Goal: Information Seeking & Learning: Learn about a topic

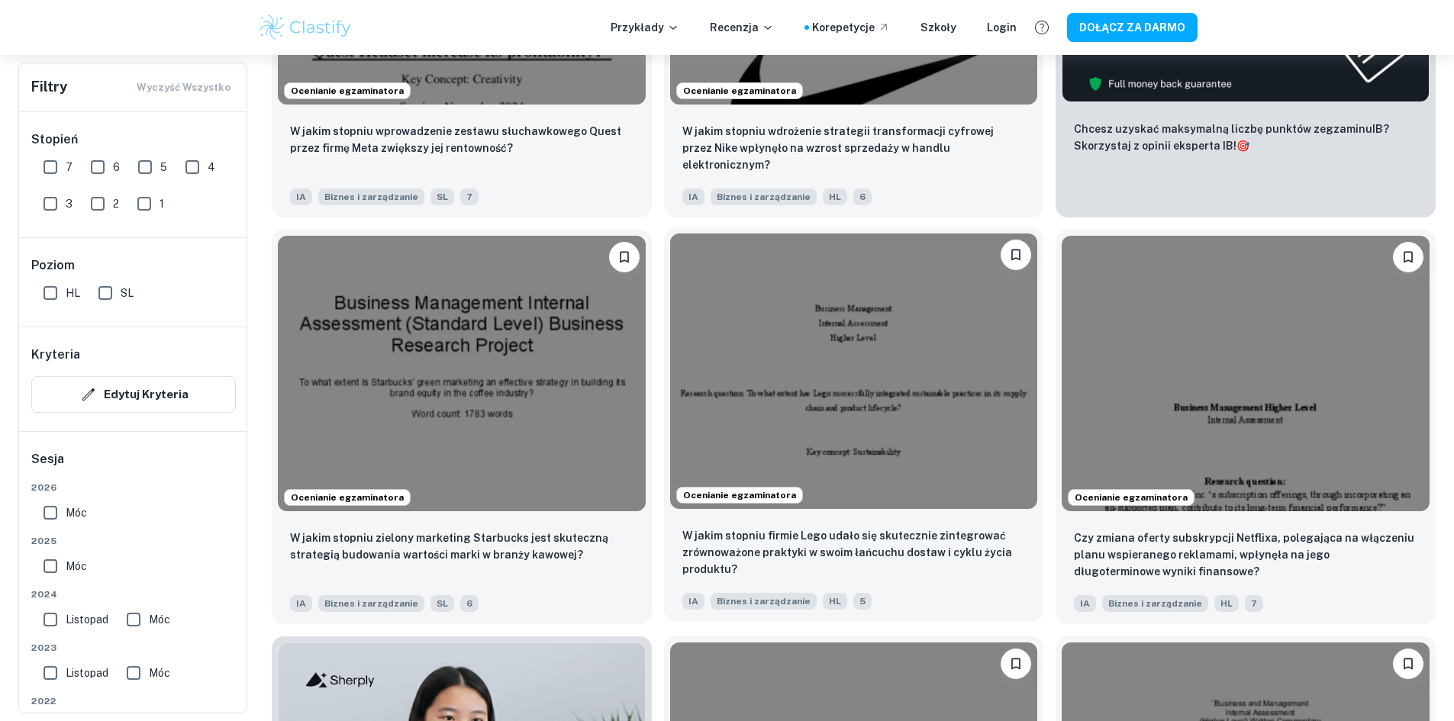
scroll to position [658, 0]
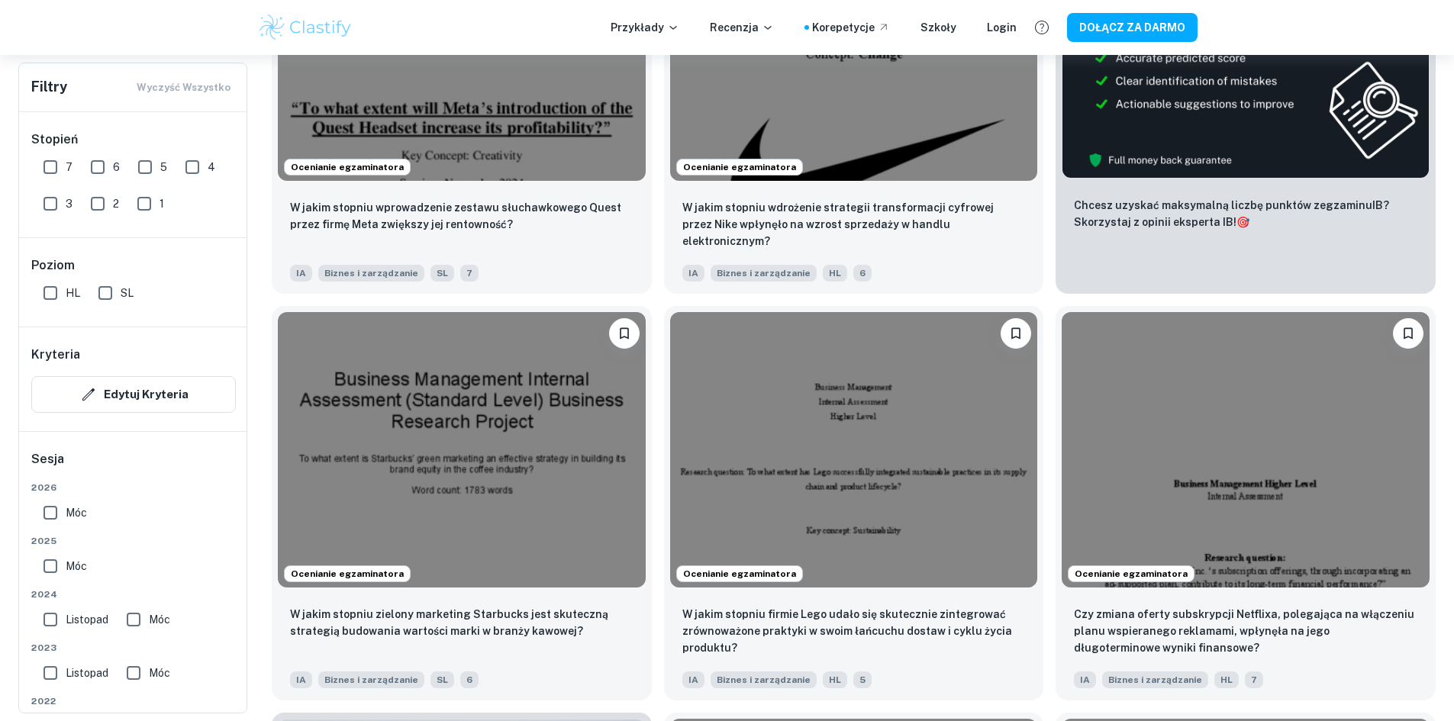
drag, startPoint x: 59, startPoint y: 166, endPoint x: 68, endPoint y: 247, distance: 82.2
click at [59, 166] on input "7" at bounding box center [50, 167] width 31 height 31
checkbox input "true"
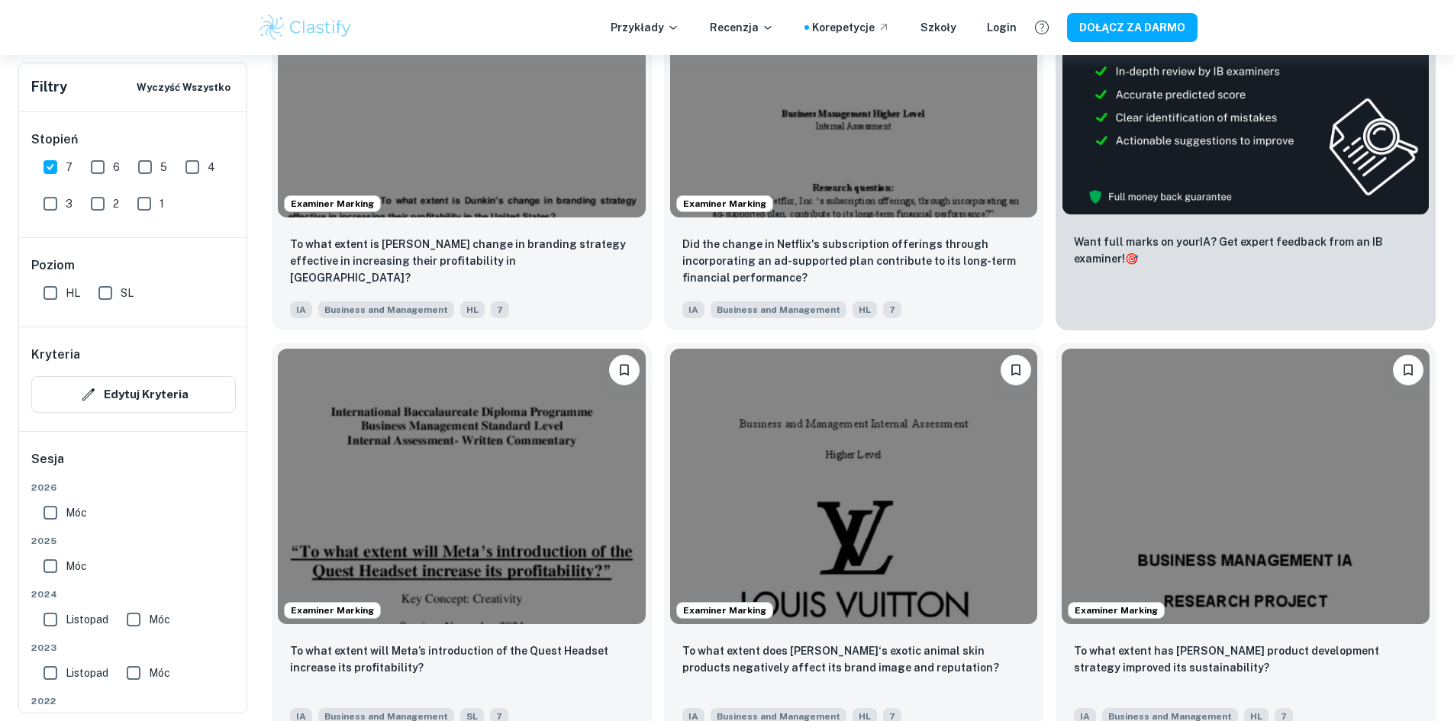
click at [56, 302] on input "HL" at bounding box center [50, 293] width 31 height 31
checkbox input "true"
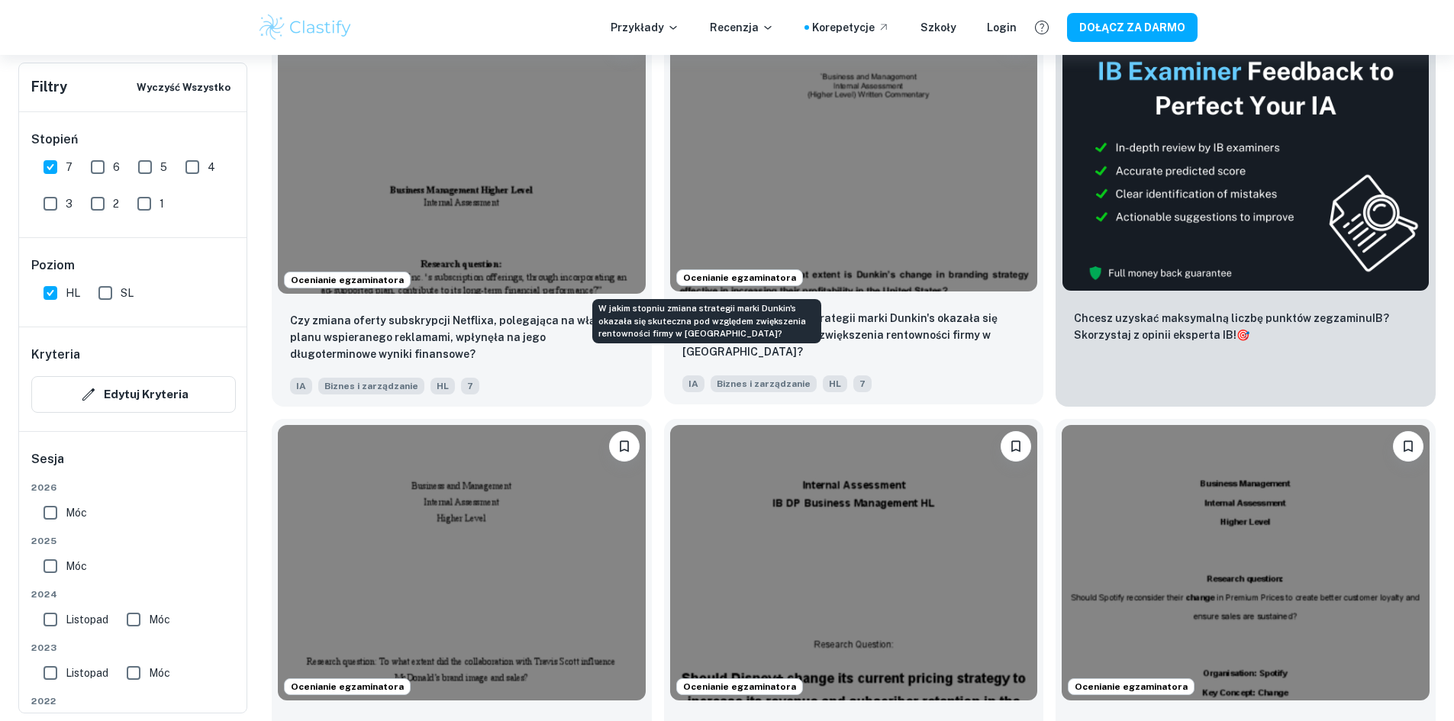
scroll to position [429, 0]
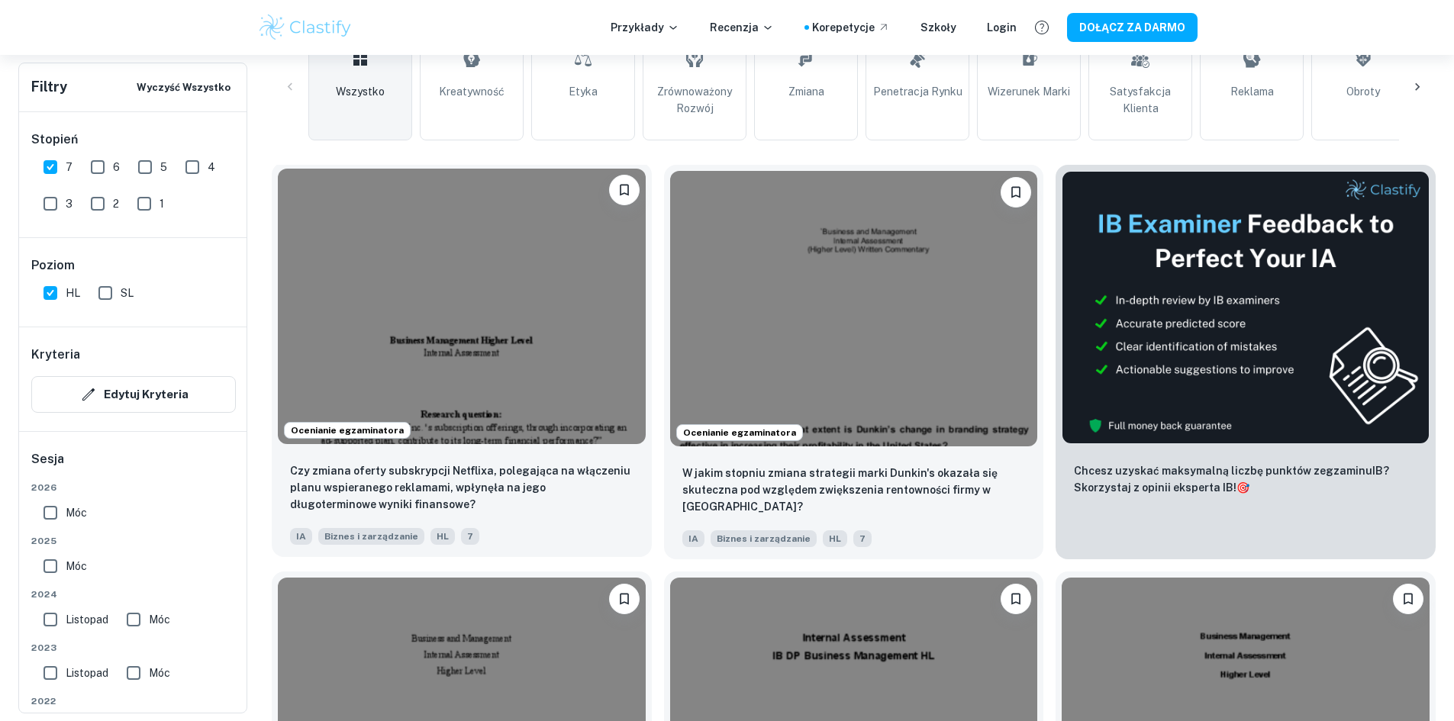
click at [442, 289] on img at bounding box center [462, 307] width 368 height 276
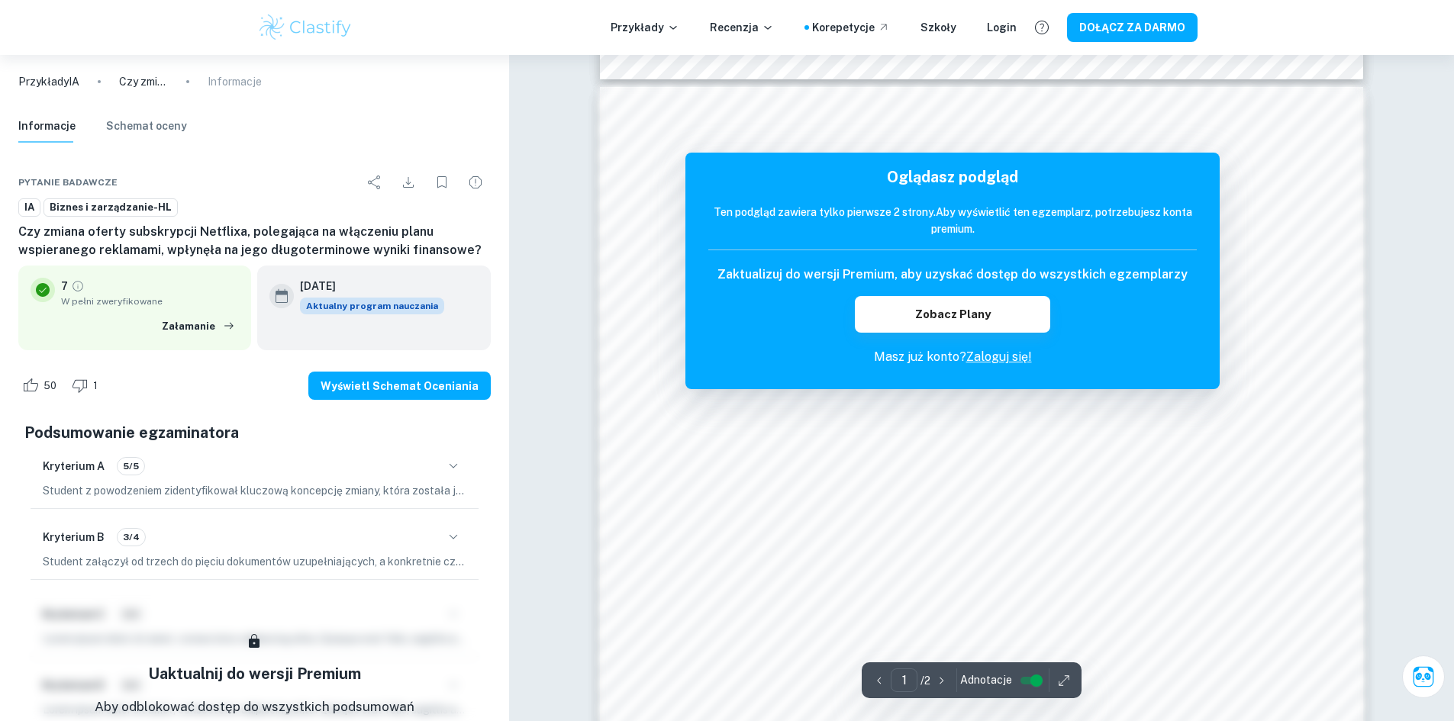
scroll to position [1527, 0]
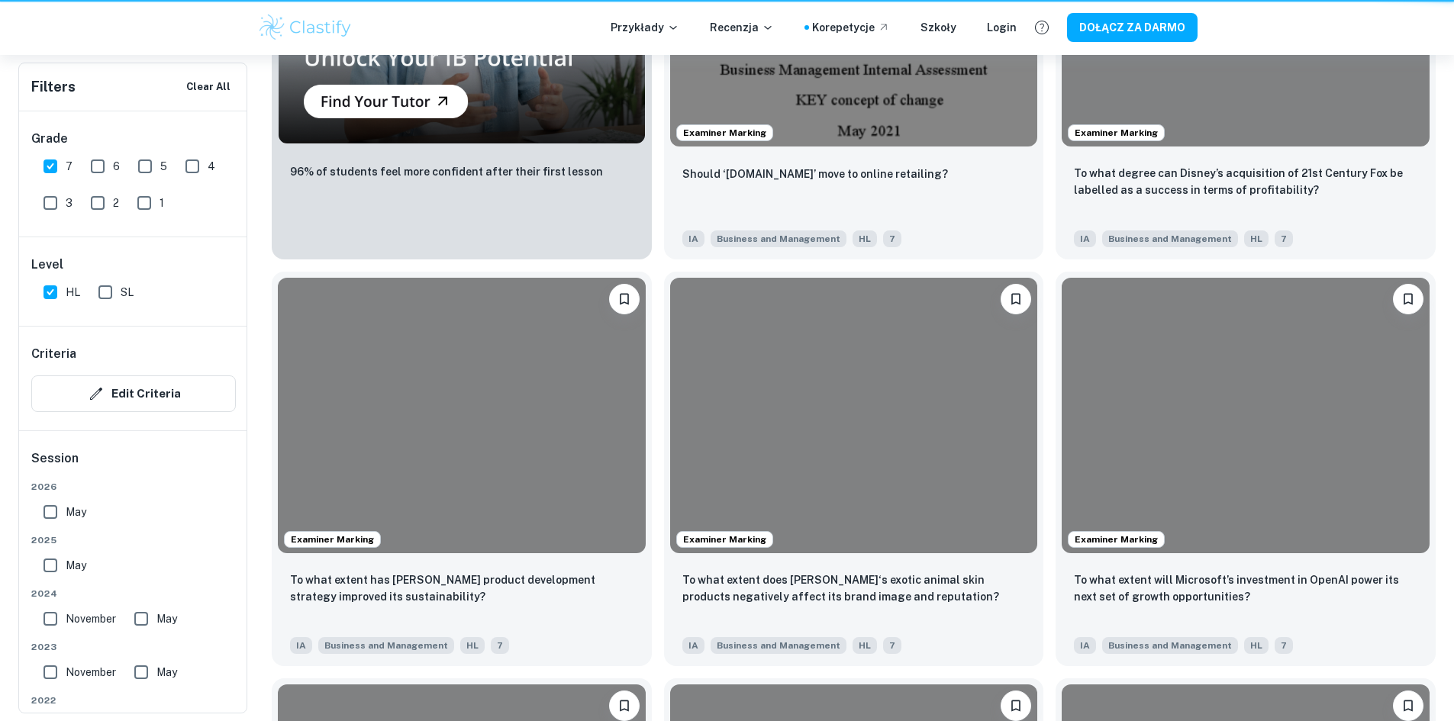
scroll to position [429, 0]
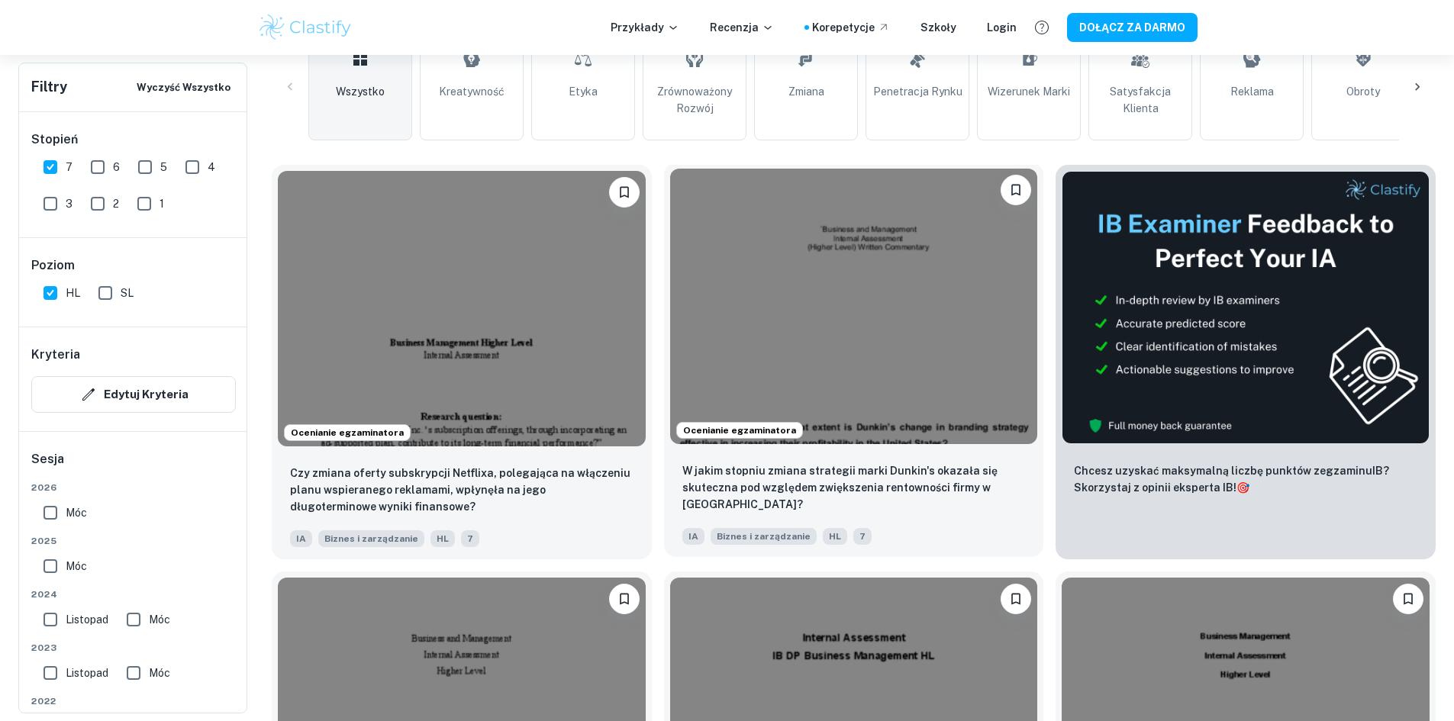
click at [770, 276] on img at bounding box center [854, 307] width 368 height 276
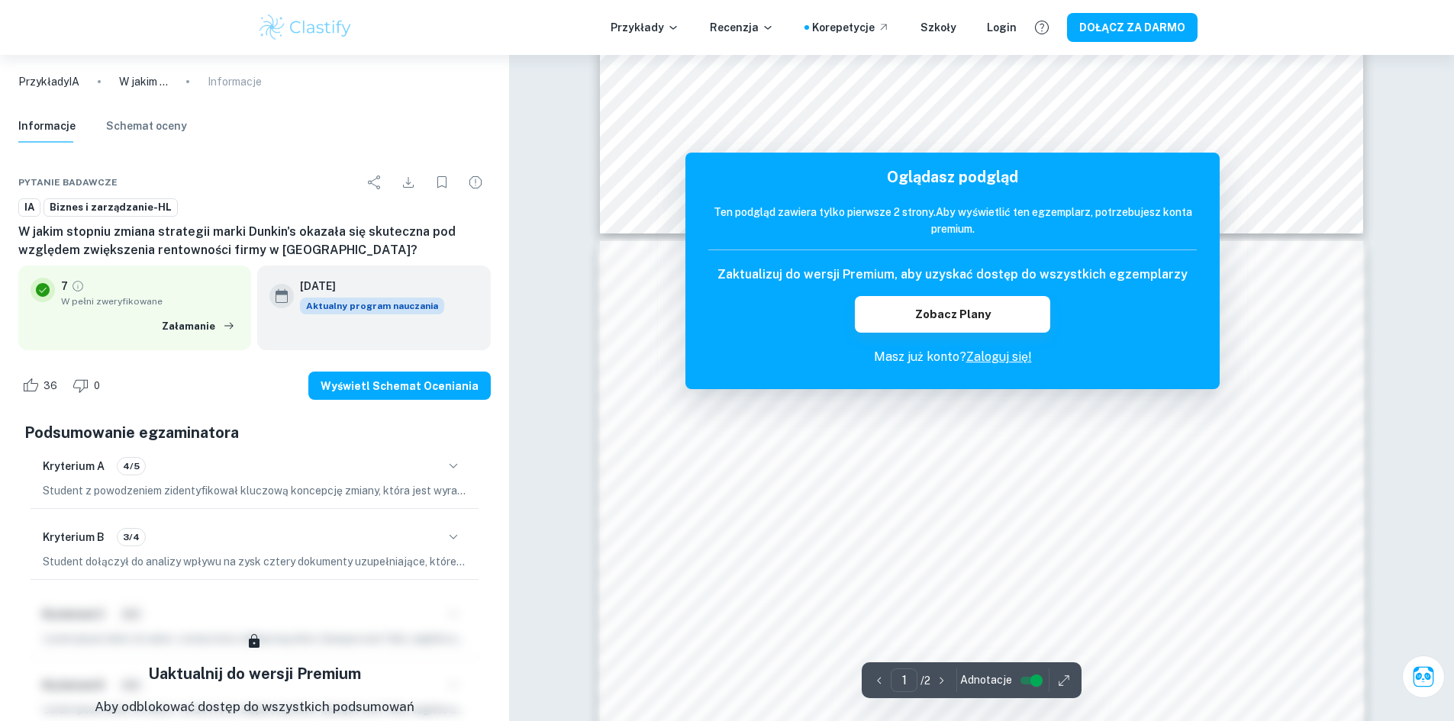
scroll to position [458, 0]
click at [985, 356] on font "Zaloguj się!" at bounding box center [999, 357] width 66 height 15
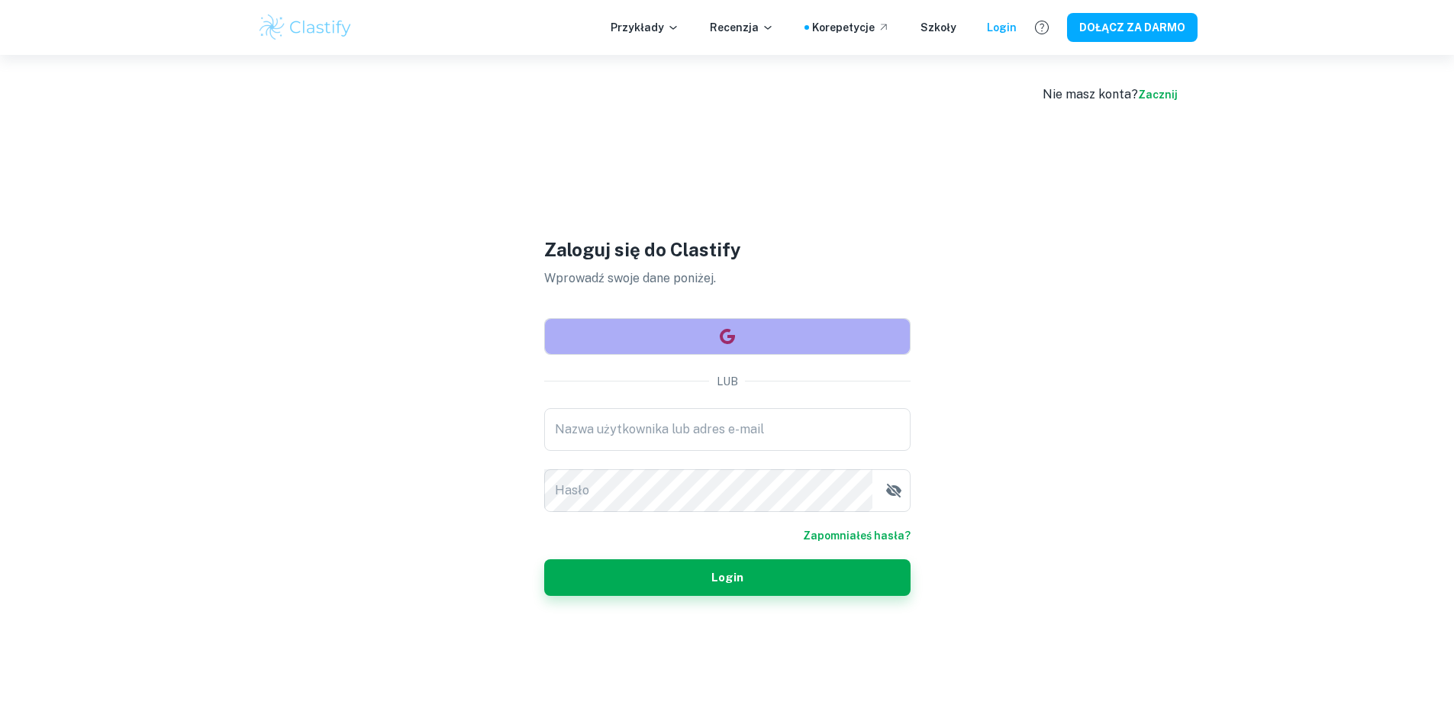
click at [798, 342] on button "button" at bounding box center [727, 336] width 366 height 37
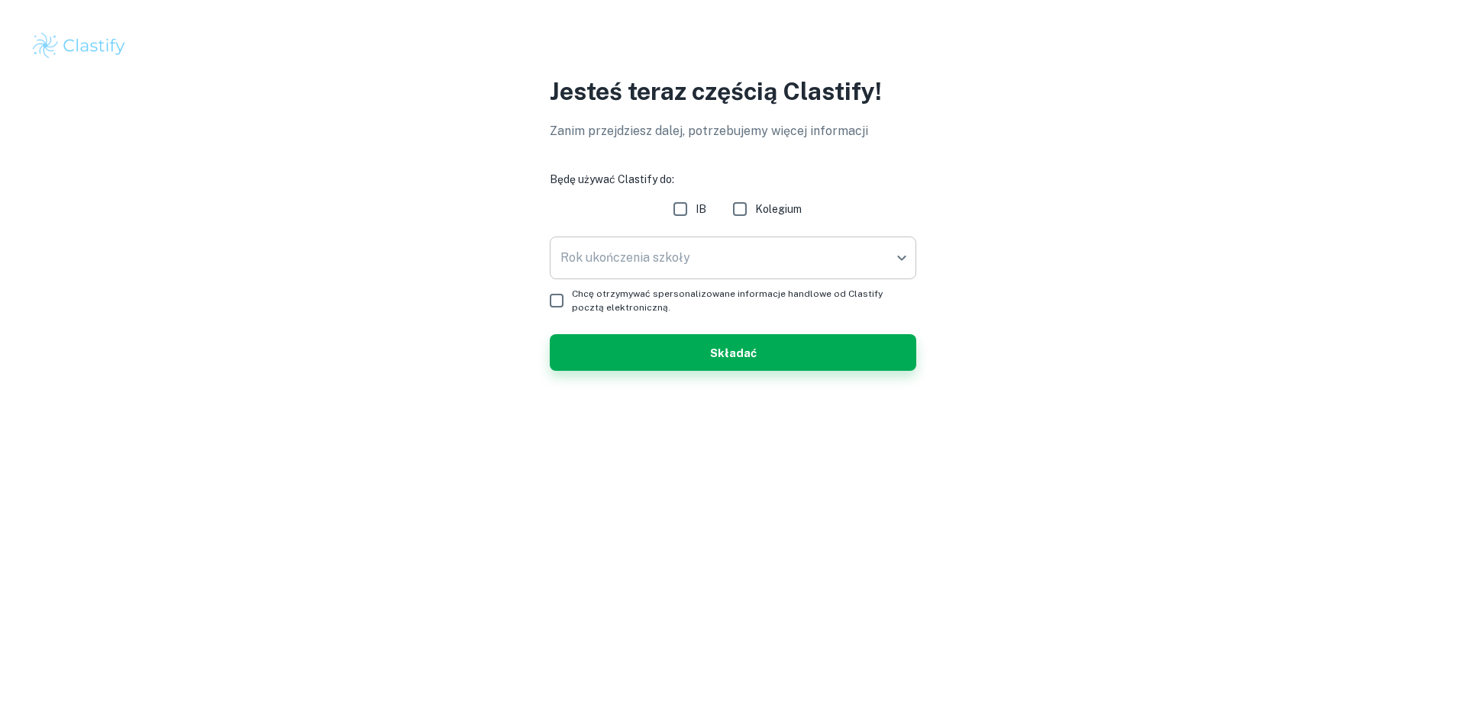
click at [682, 273] on body "Cenimy Twoją prywatność Używamy plików cookie, aby ulepszyć komfort przeglądani…" at bounding box center [733, 360] width 1466 height 721
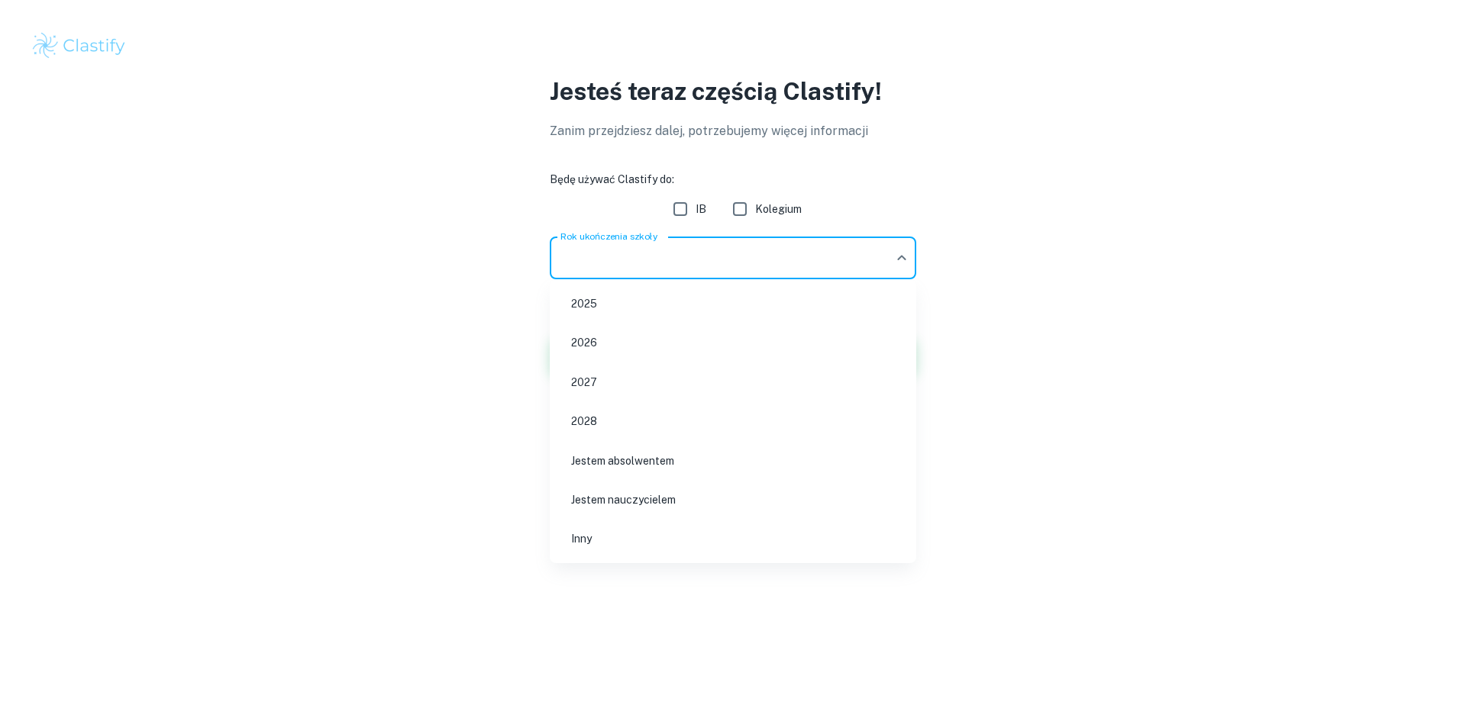
click at [657, 262] on div at bounding box center [733, 360] width 1466 height 721
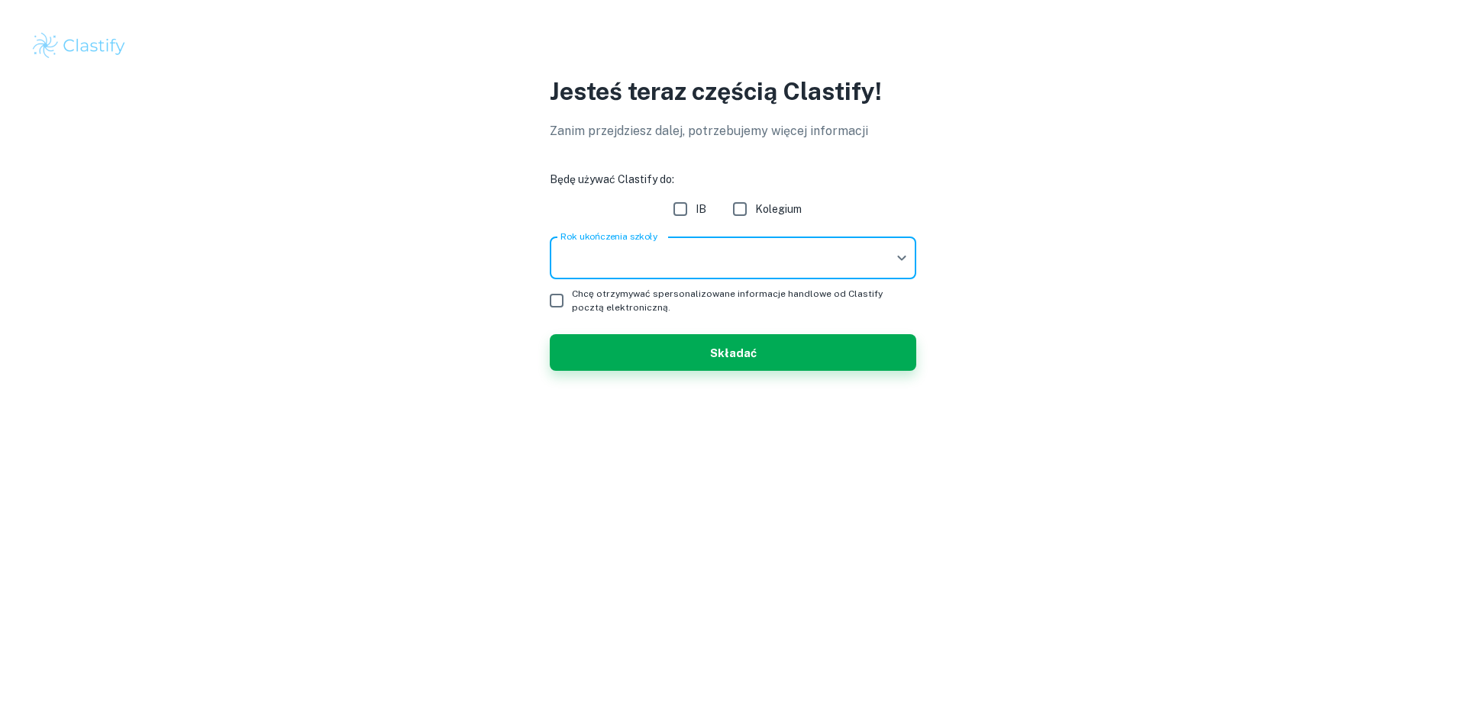
click at [636, 254] on body "Cenimy Twoją prywatność Używamy plików cookie, aby ulepszyć komfort przeglądani…" at bounding box center [733, 360] width 1466 height 721
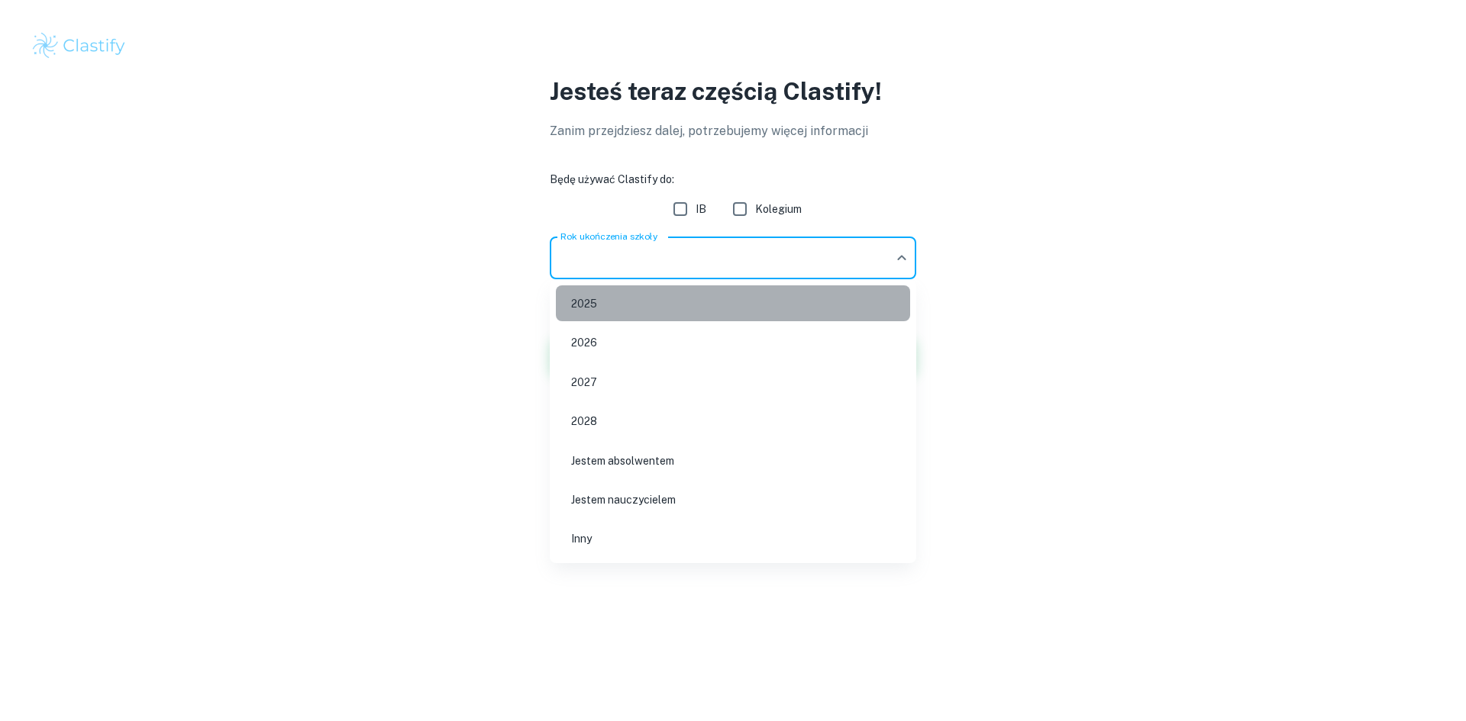
click at [621, 298] on li "2025" at bounding box center [733, 303] width 354 height 36
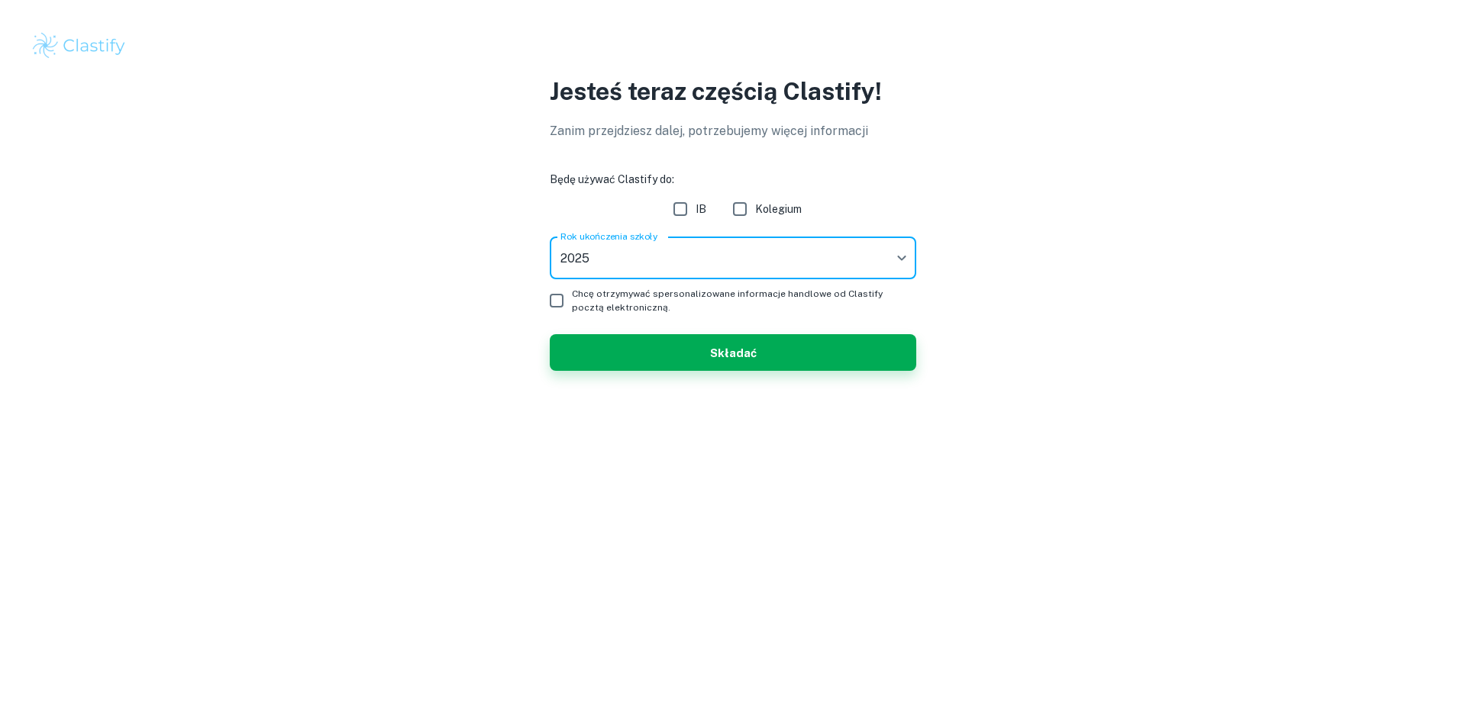
click at [677, 217] on input "IB" at bounding box center [680, 209] width 31 height 31
checkbox input "true"
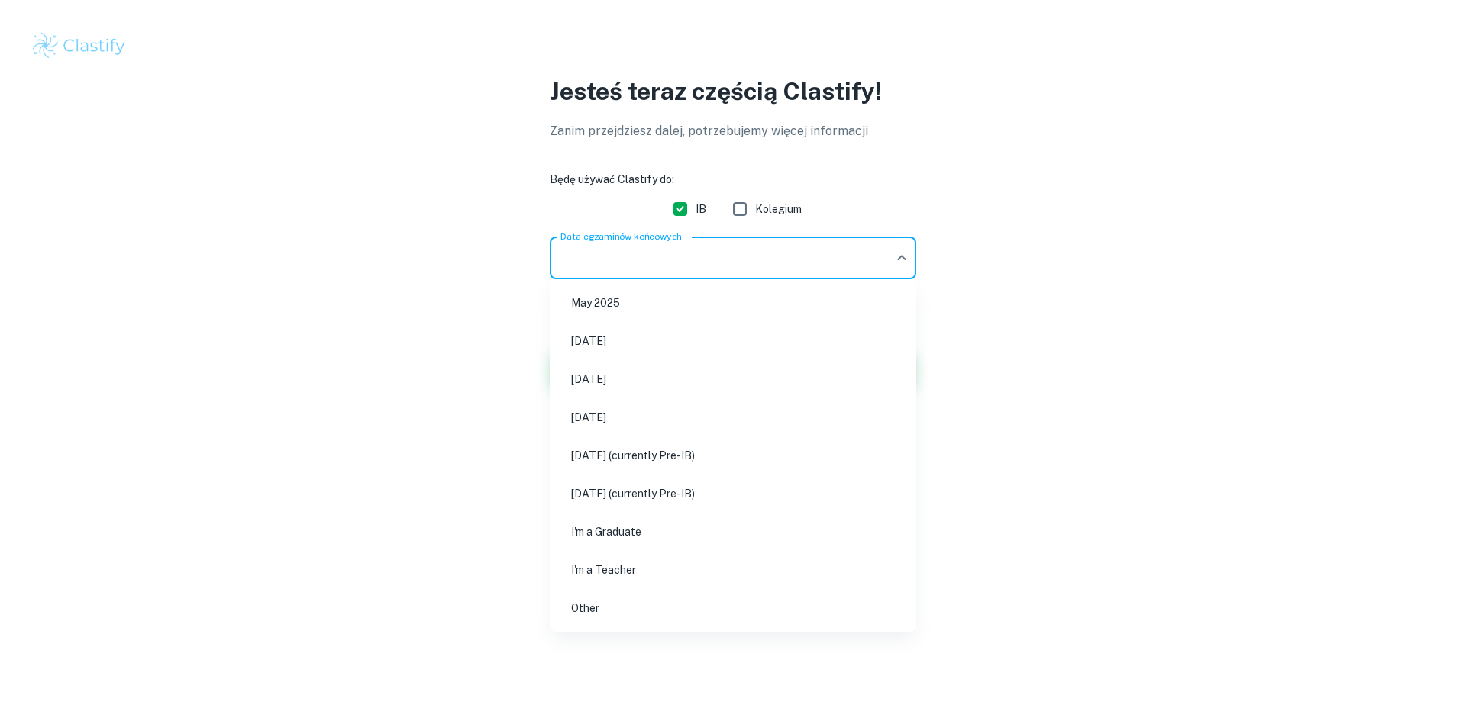
click at [579, 263] on body "Cenimy Twoją prywatność Używamy plików cookie, aby ulepszyć komfort przeglądani…" at bounding box center [733, 360] width 1466 height 721
click at [597, 348] on font "Listopad 2025" at bounding box center [588, 343] width 35 height 12
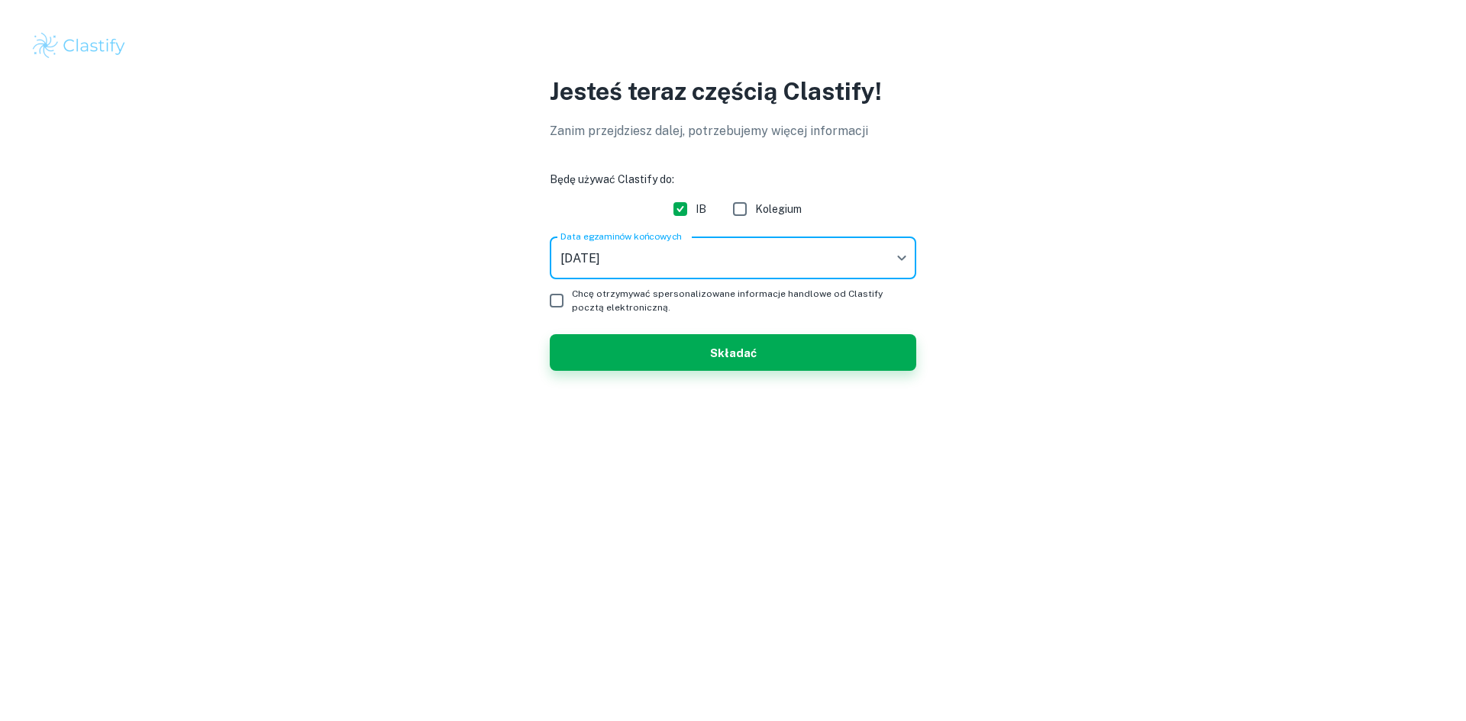
click at [607, 258] on body "Cenimy Twoją prywatność Używamy plików cookie, aby ulepszyć komfort przeglądani…" at bounding box center [733, 360] width 1466 height 721
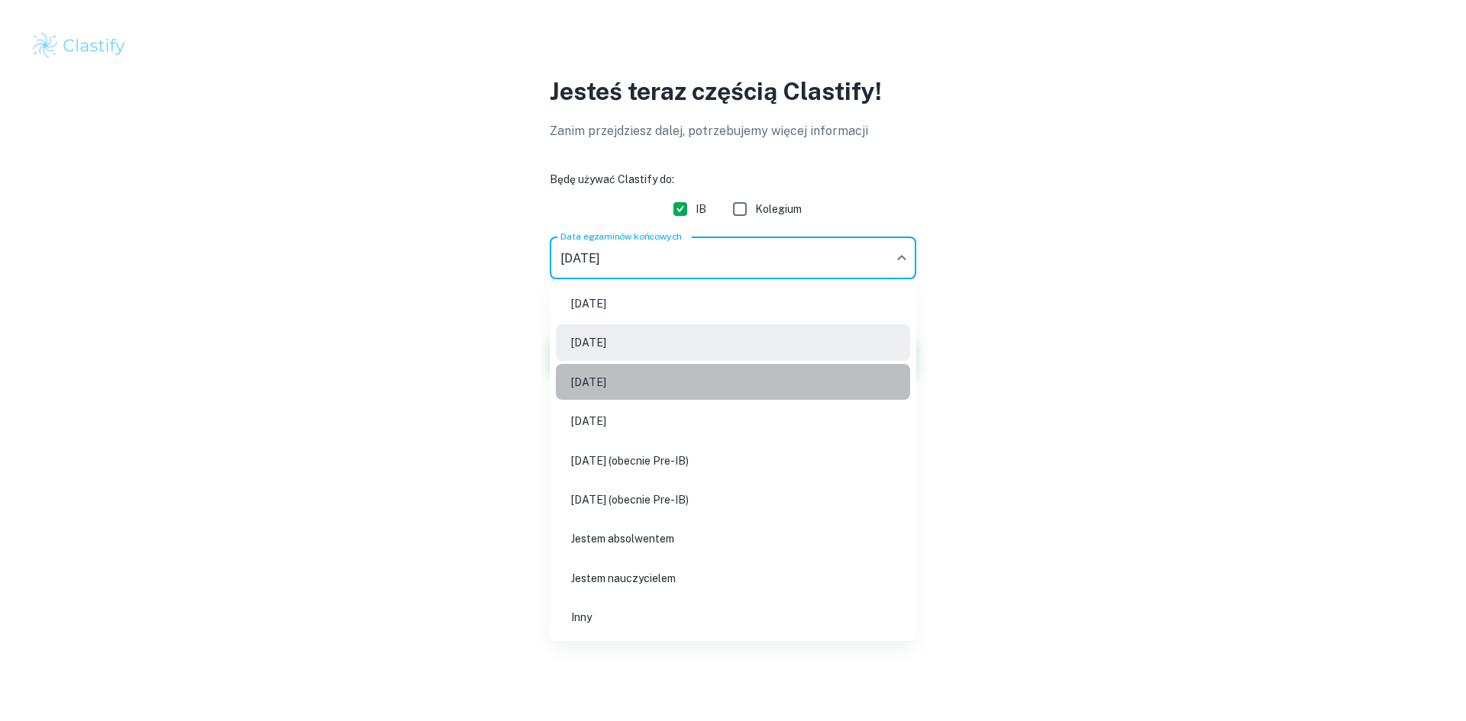
click at [628, 385] on li "Maj 2026" at bounding box center [733, 382] width 354 height 36
type input "M26"
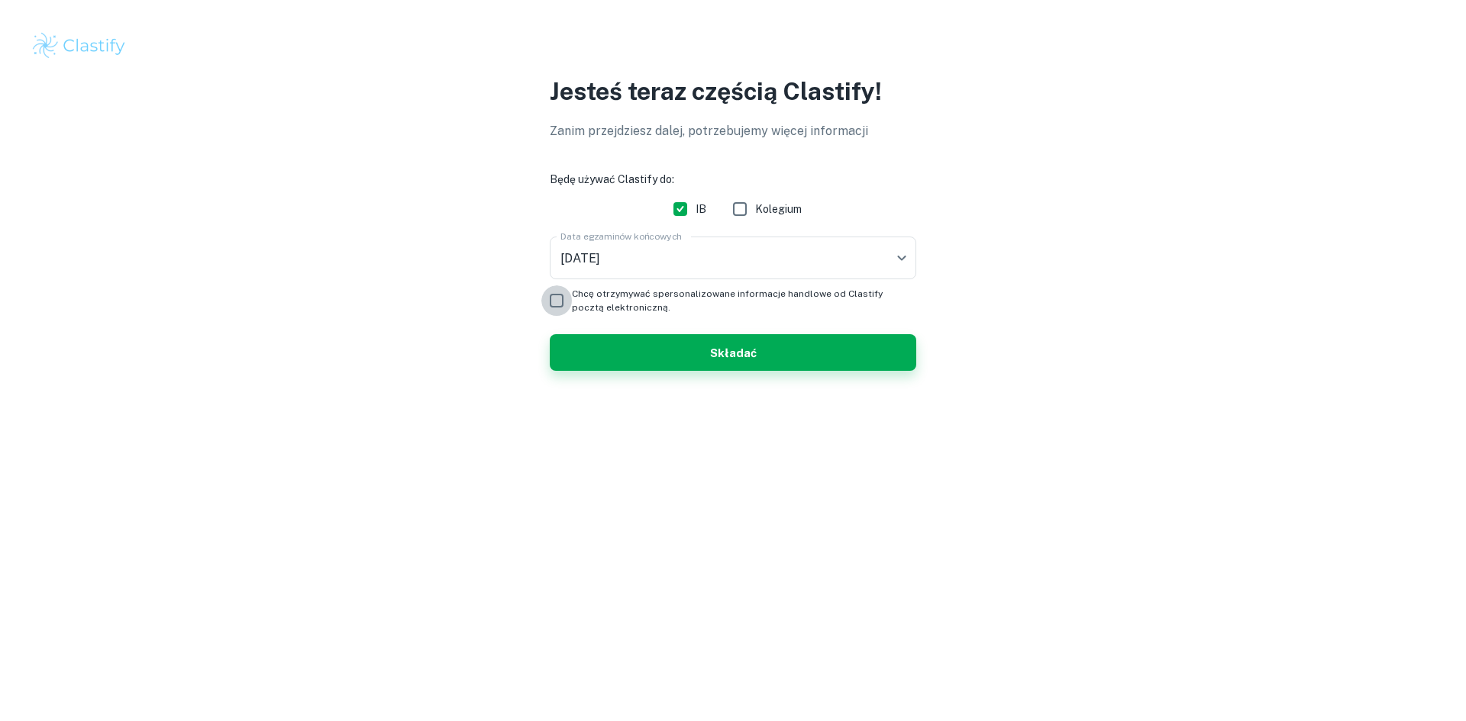
click at [559, 302] on input "Chcę otrzymywać spersonalizowane informacje handlowe od Clastify pocztą elektro…" at bounding box center [556, 300] width 31 height 31
checkbox input "true"
click at [659, 366] on button "Składać" at bounding box center [733, 352] width 366 height 37
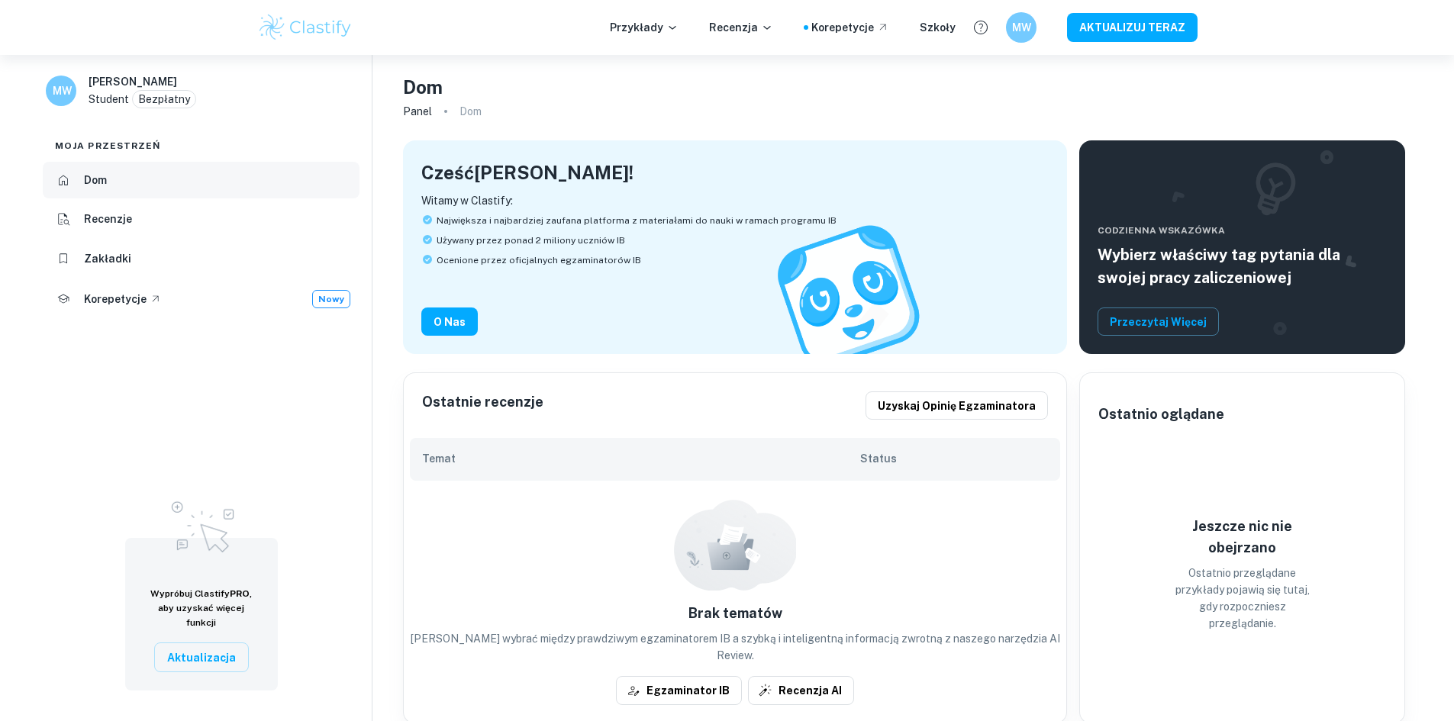
click at [143, 182] on li "Dom" at bounding box center [201, 180] width 317 height 37
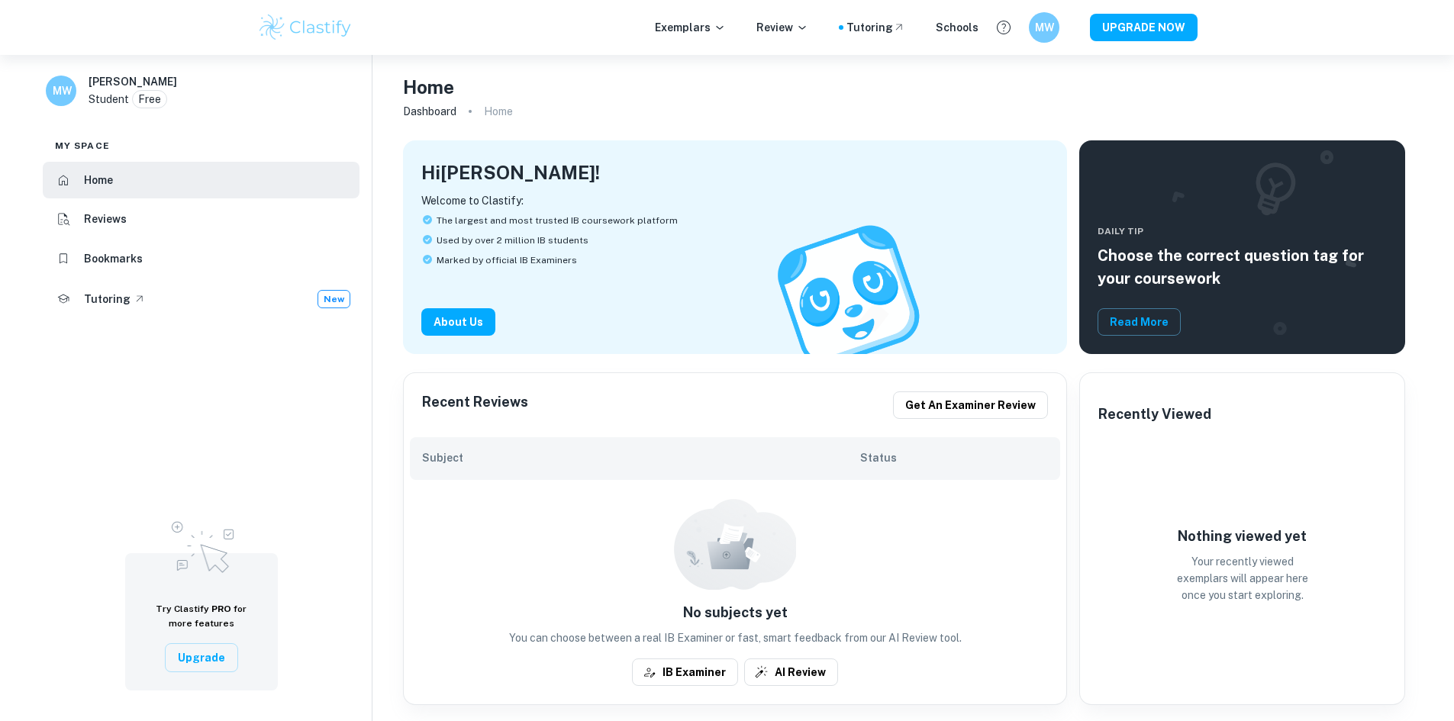
click at [669, 18] on div "Exemplars Review Tutoring Schools MW UPGRADE NOW" at bounding box center [727, 27] width 977 height 31
click at [672, 27] on p "Exemplars" at bounding box center [690, 27] width 71 height 17
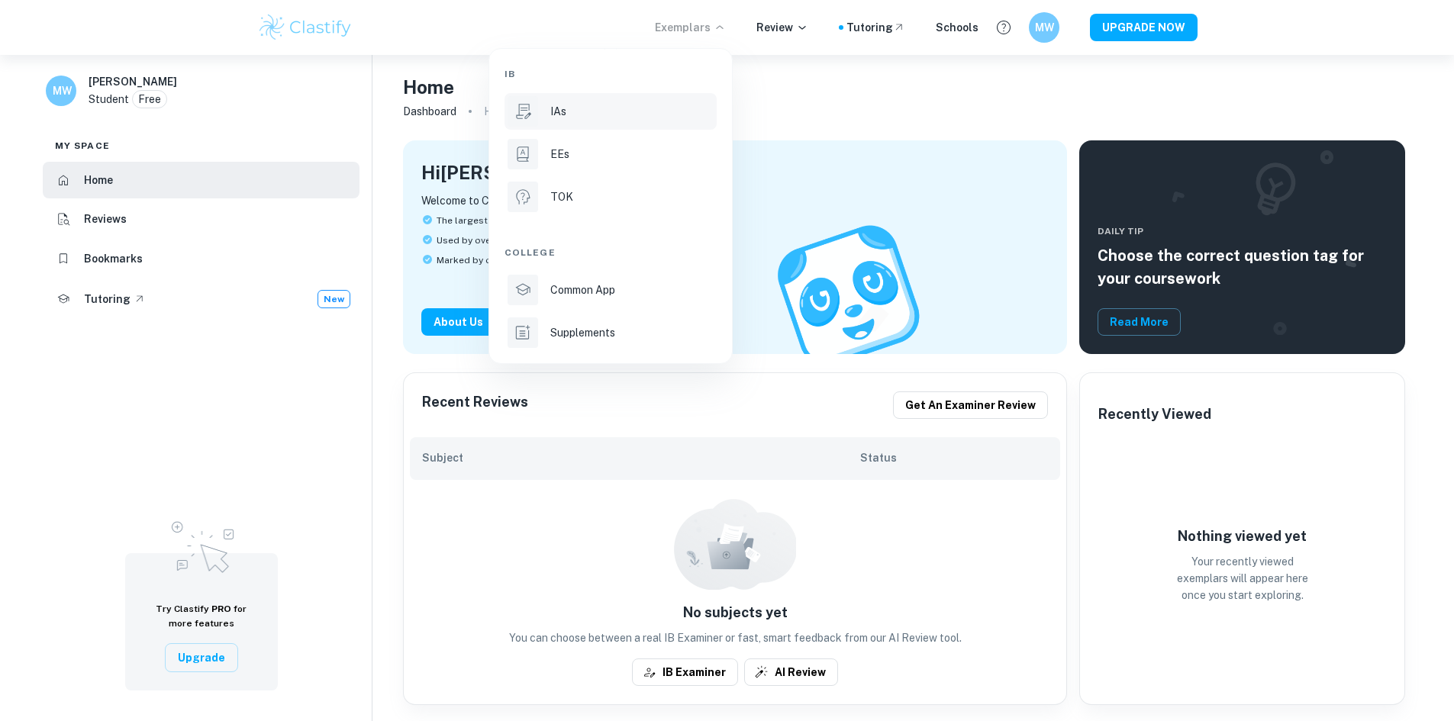
click at [582, 108] on div "IAs" at bounding box center [631, 111] width 163 height 17
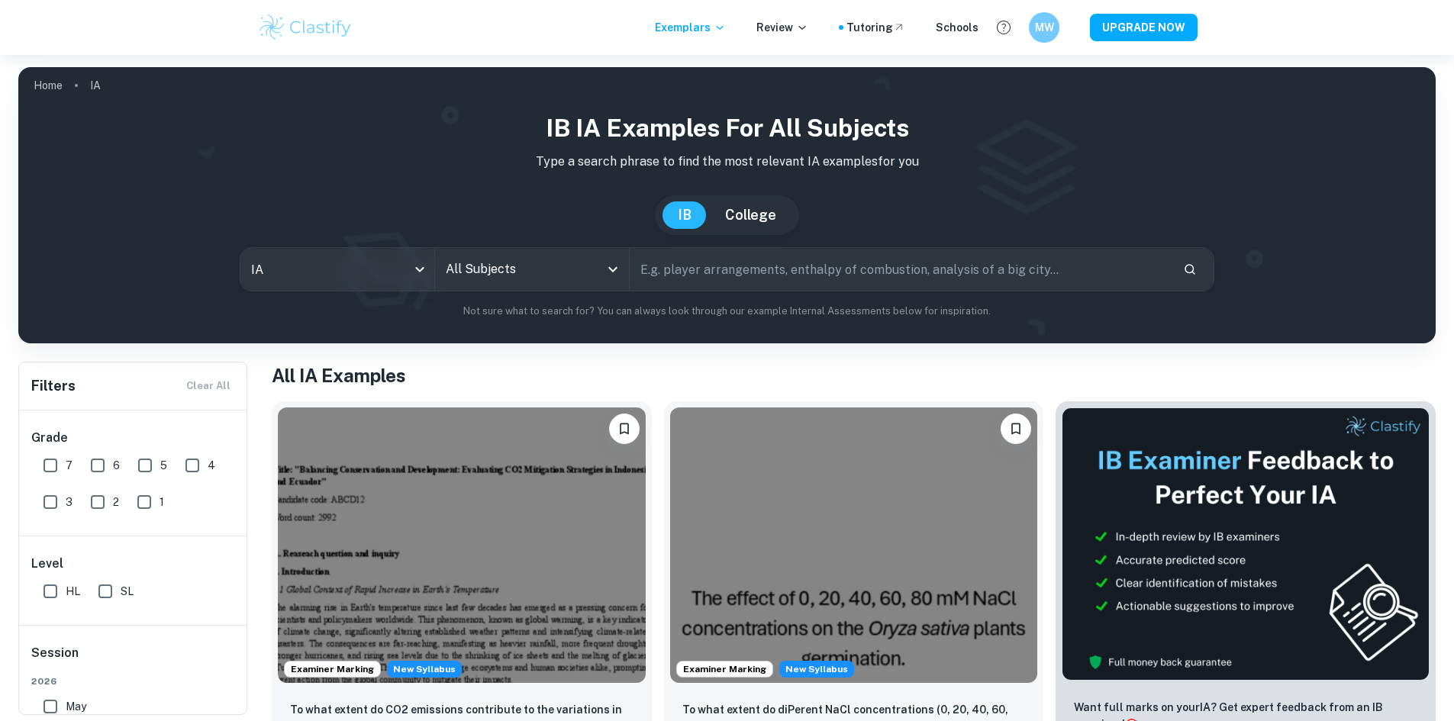
click at [683, 260] on input "text" at bounding box center [900, 269] width 541 height 43
type input "business managment"
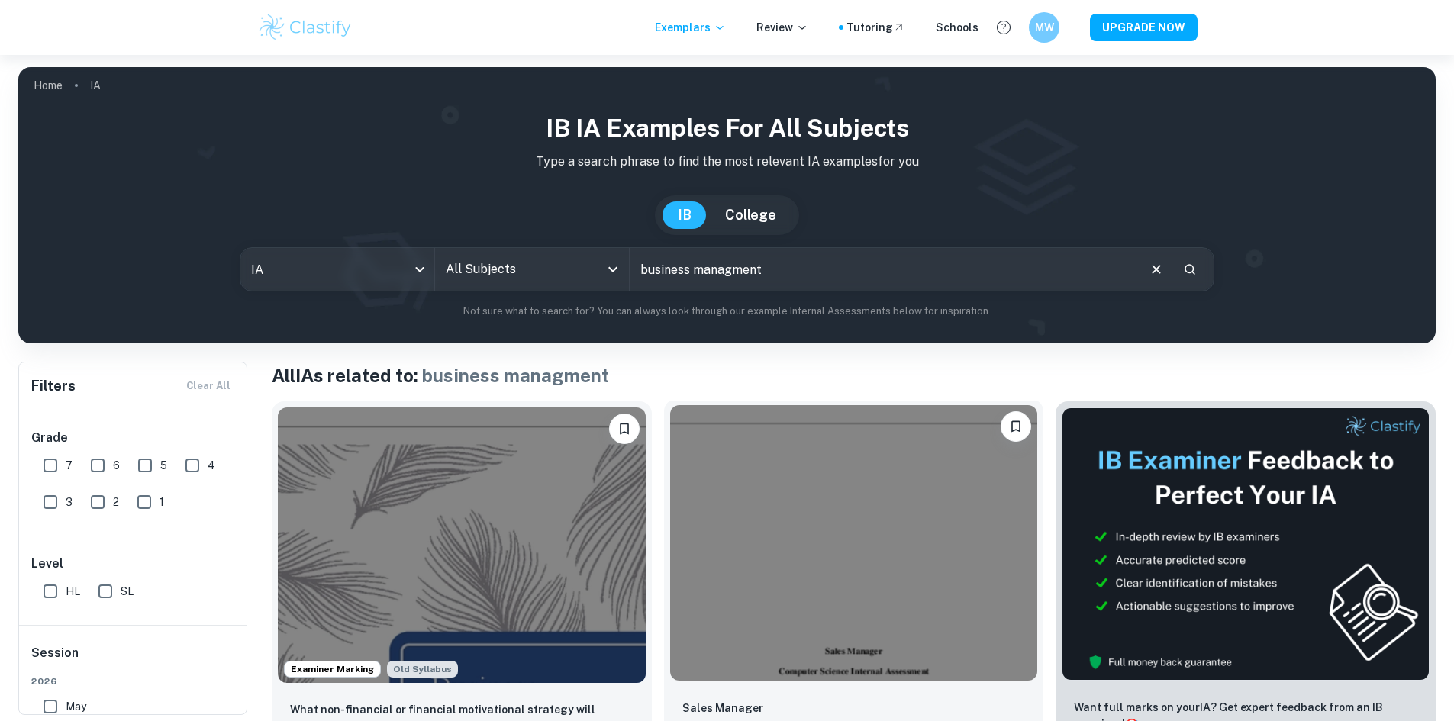
scroll to position [153, 0]
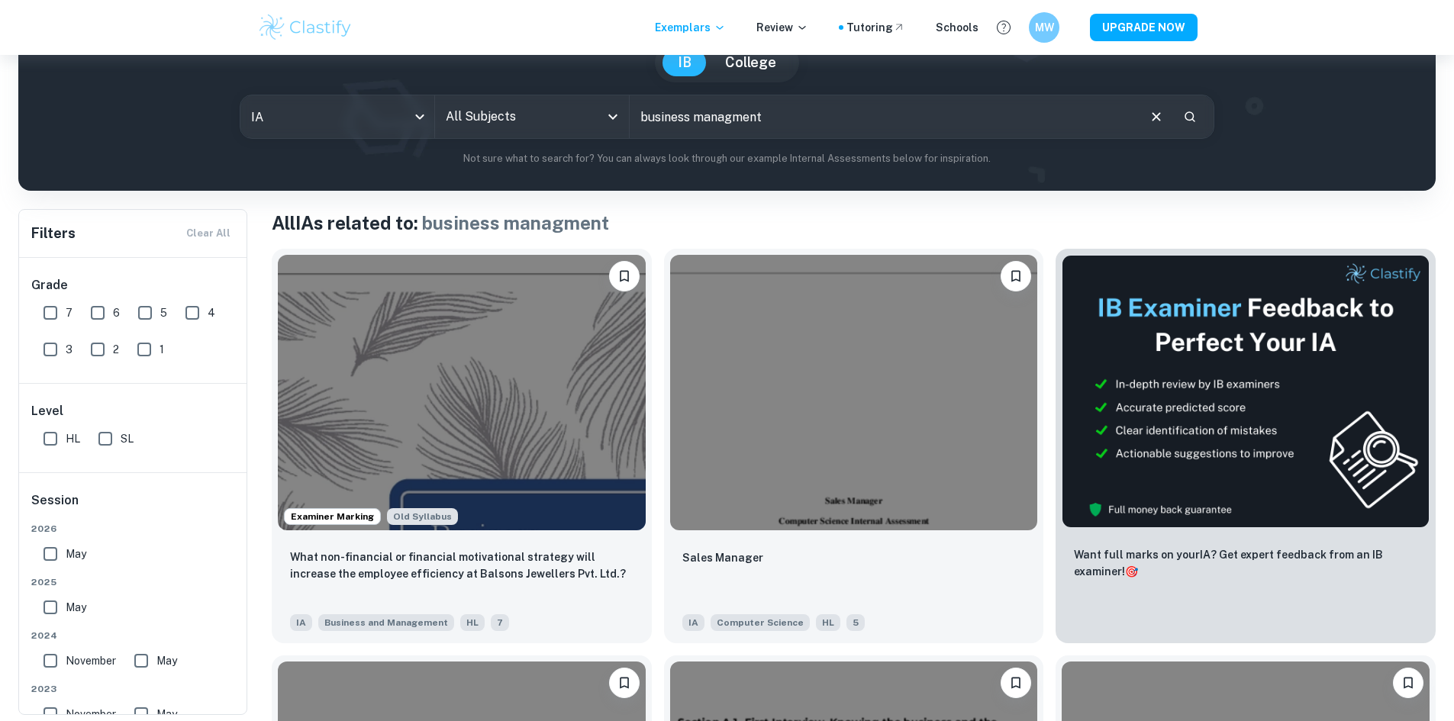
click at [58, 318] on input "7" at bounding box center [50, 313] width 31 height 31
checkbox input "true"
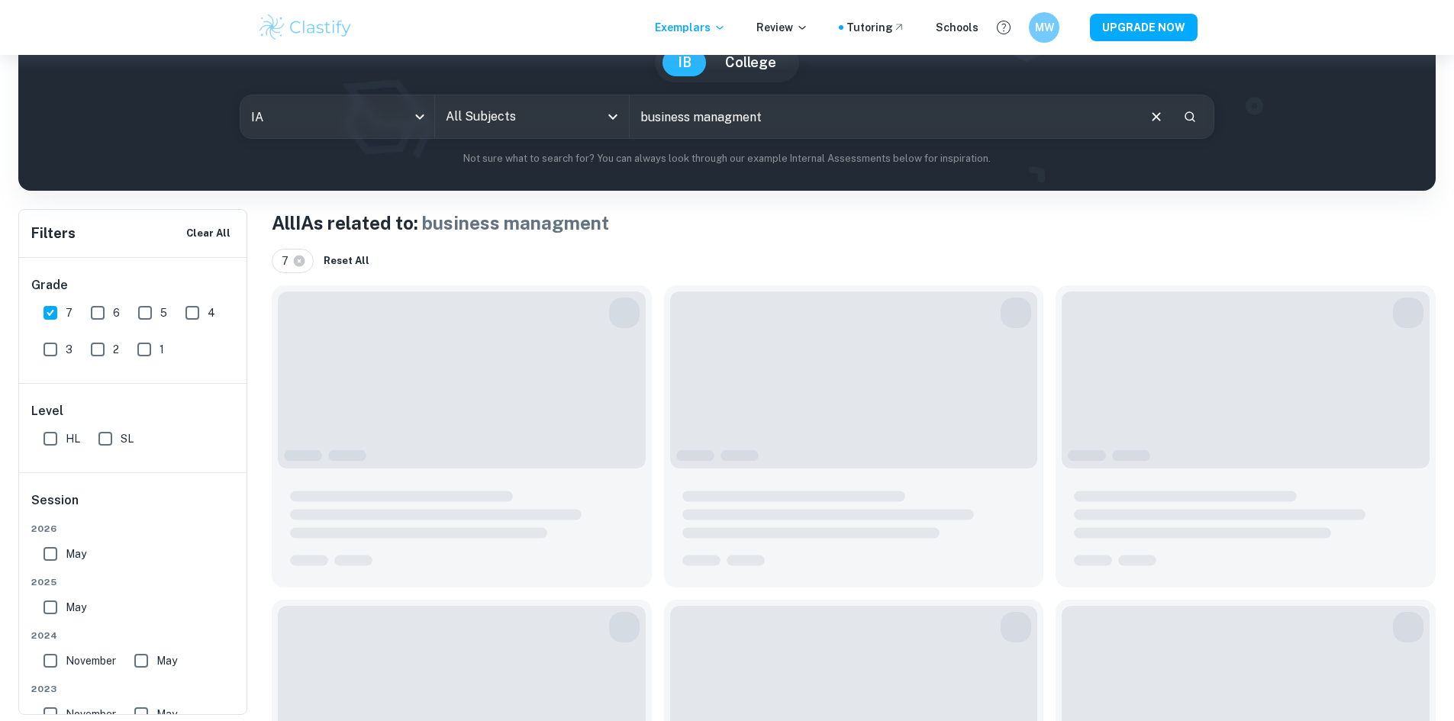
click at [48, 434] on input "HL" at bounding box center [50, 439] width 31 height 31
checkbox input "true"
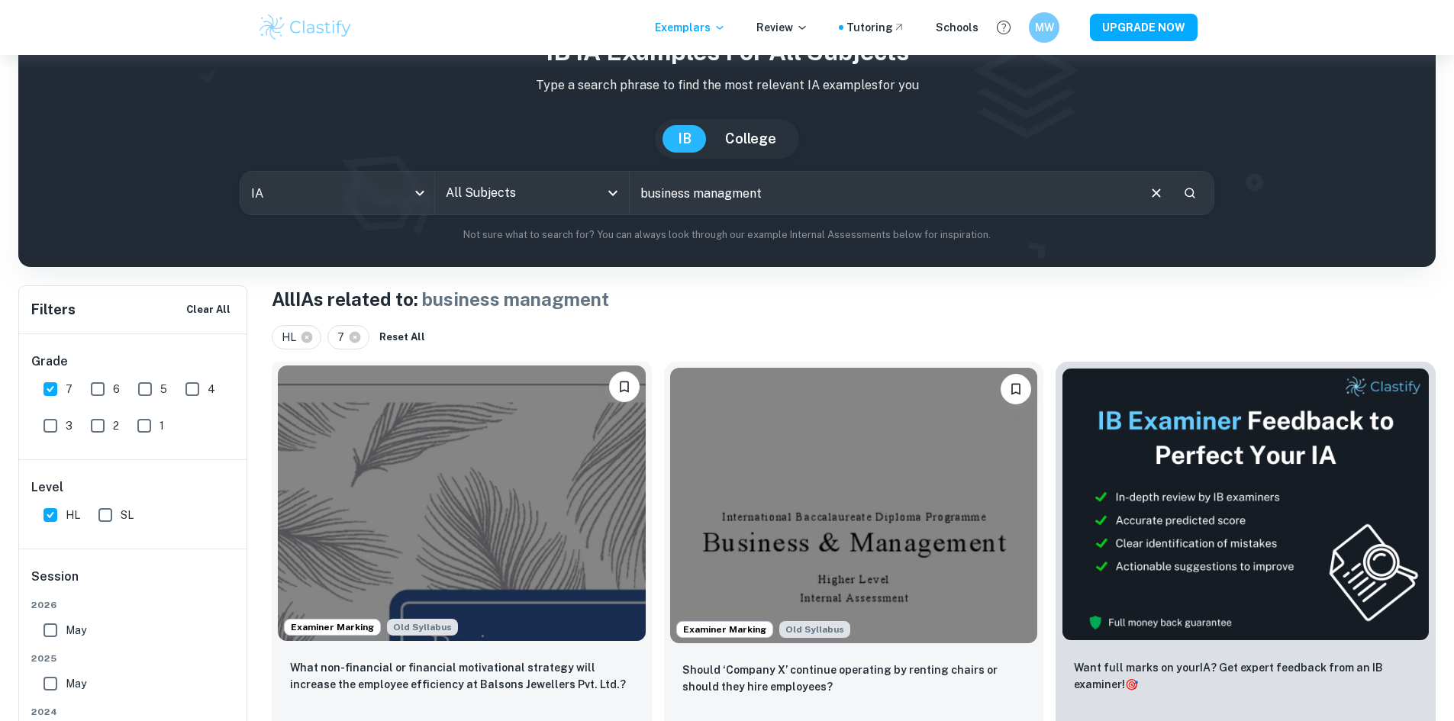
scroll to position [0, 0]
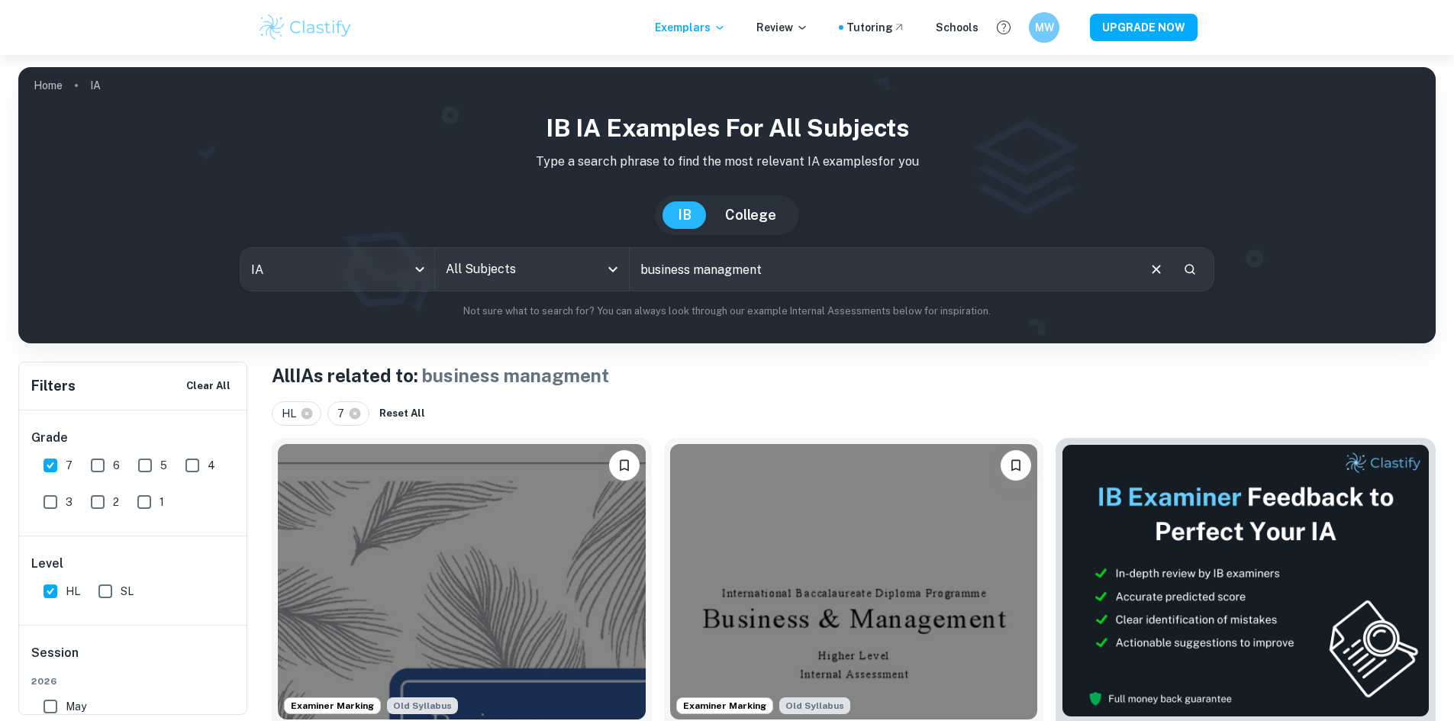
click at [492, 263] on input "All Subjects" at bounding box center [520, 269] width 157 height 29
click at [550, 264] on input "All Subjects" at bounding box center [520, 269] width 157 height 29
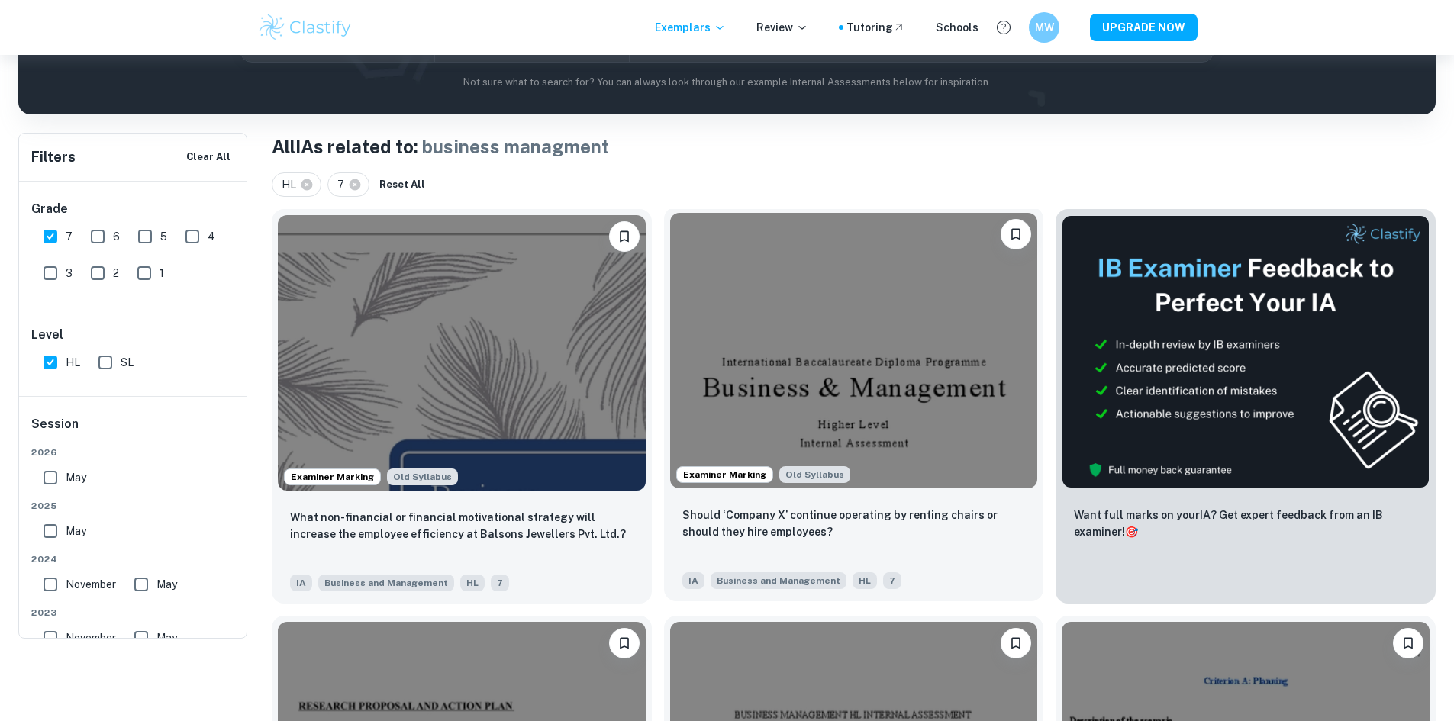
scroll to position [76, 0]
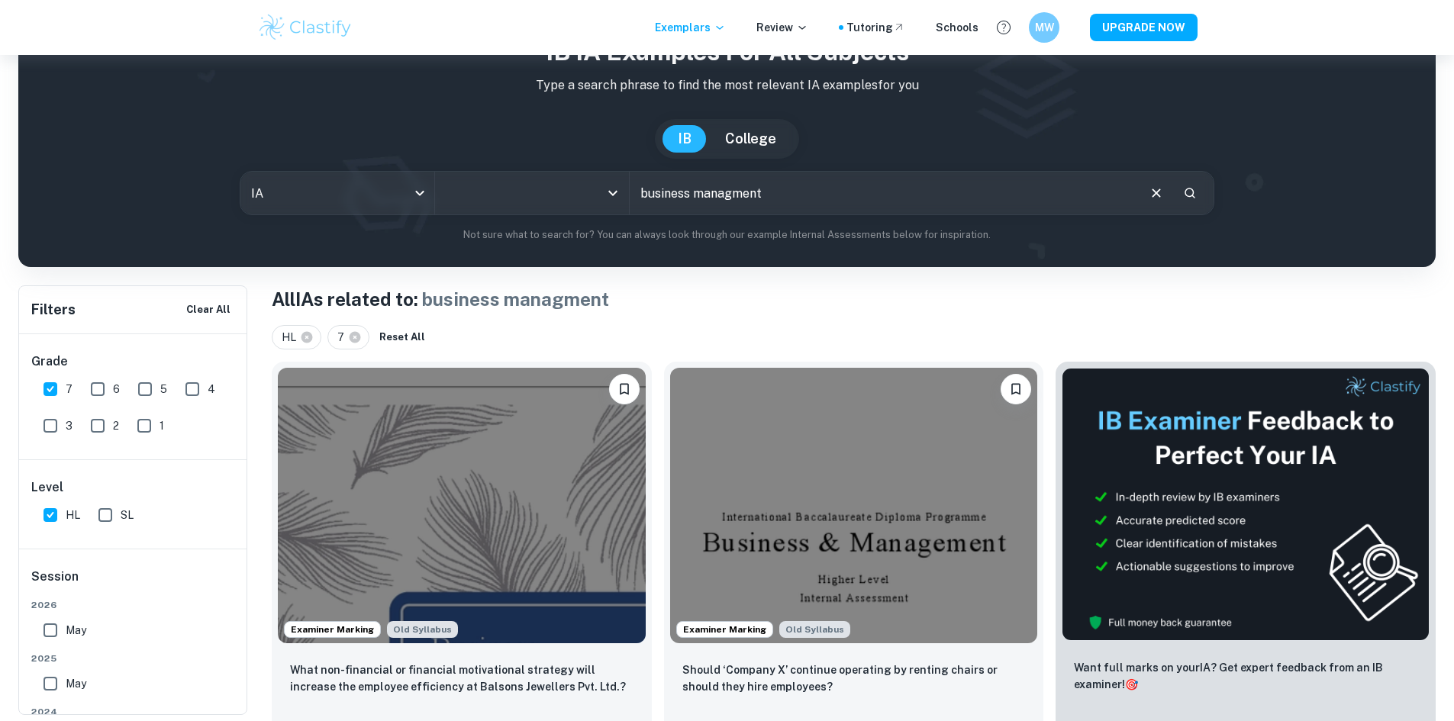
click at [779, 186] on input "business managment" at bounding box center [883, 193] width 506 height 43
type input "business managment ia"
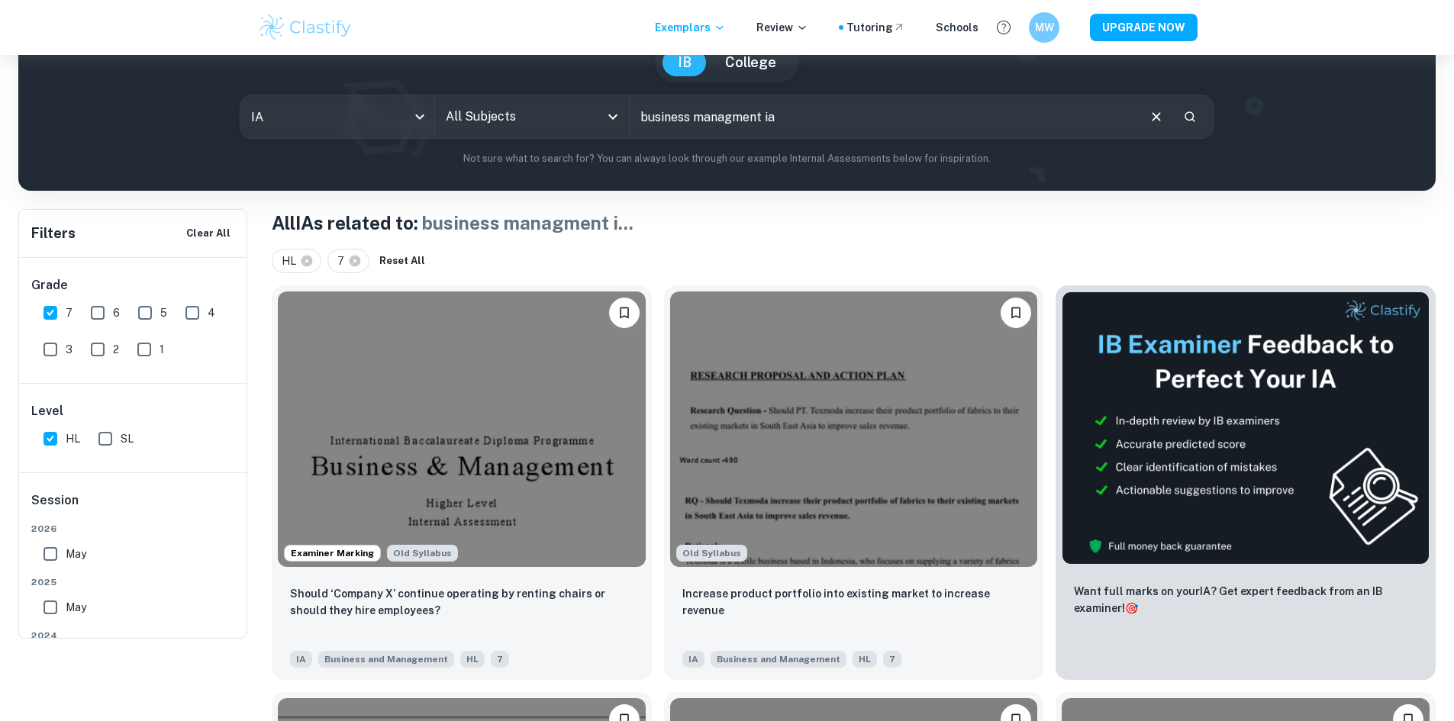
scroll to position [229, 0]
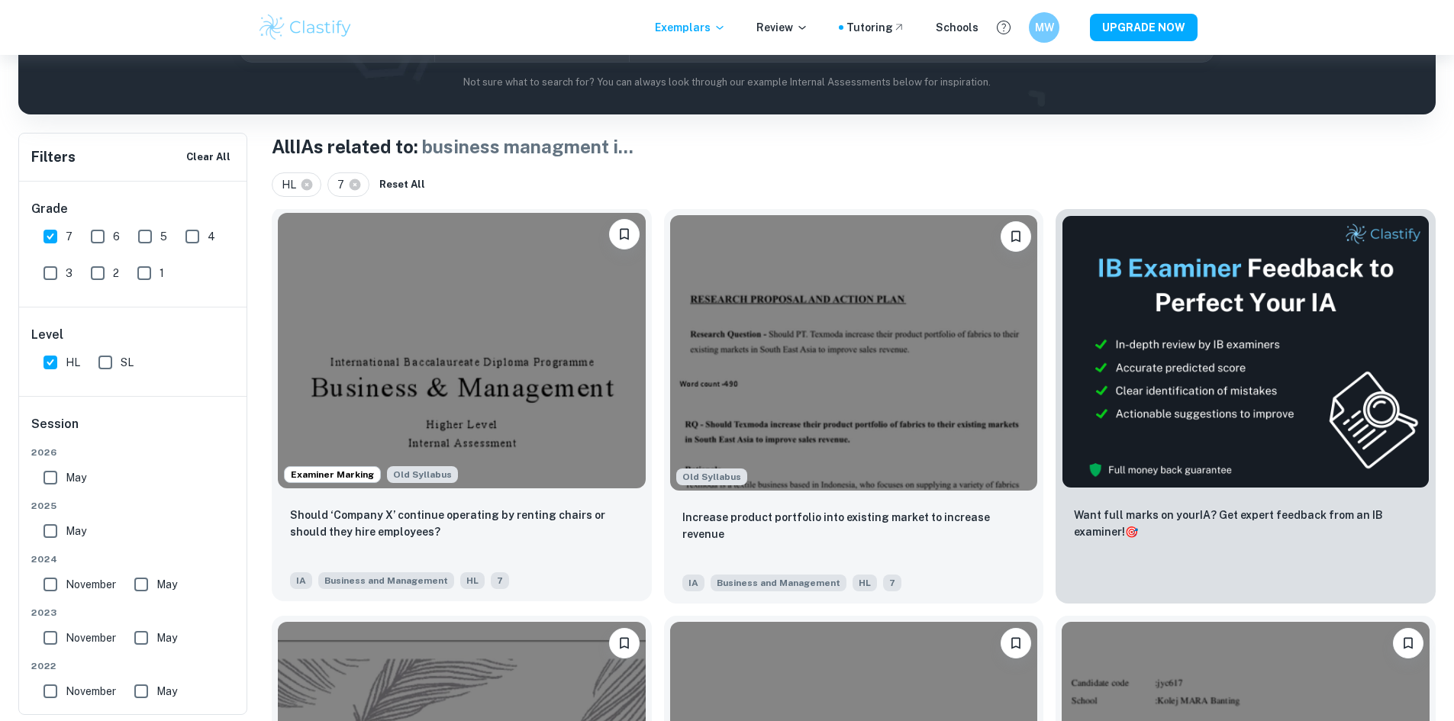
click at [509, 310] on img at bounding box center [462, 351] width 368 height 276
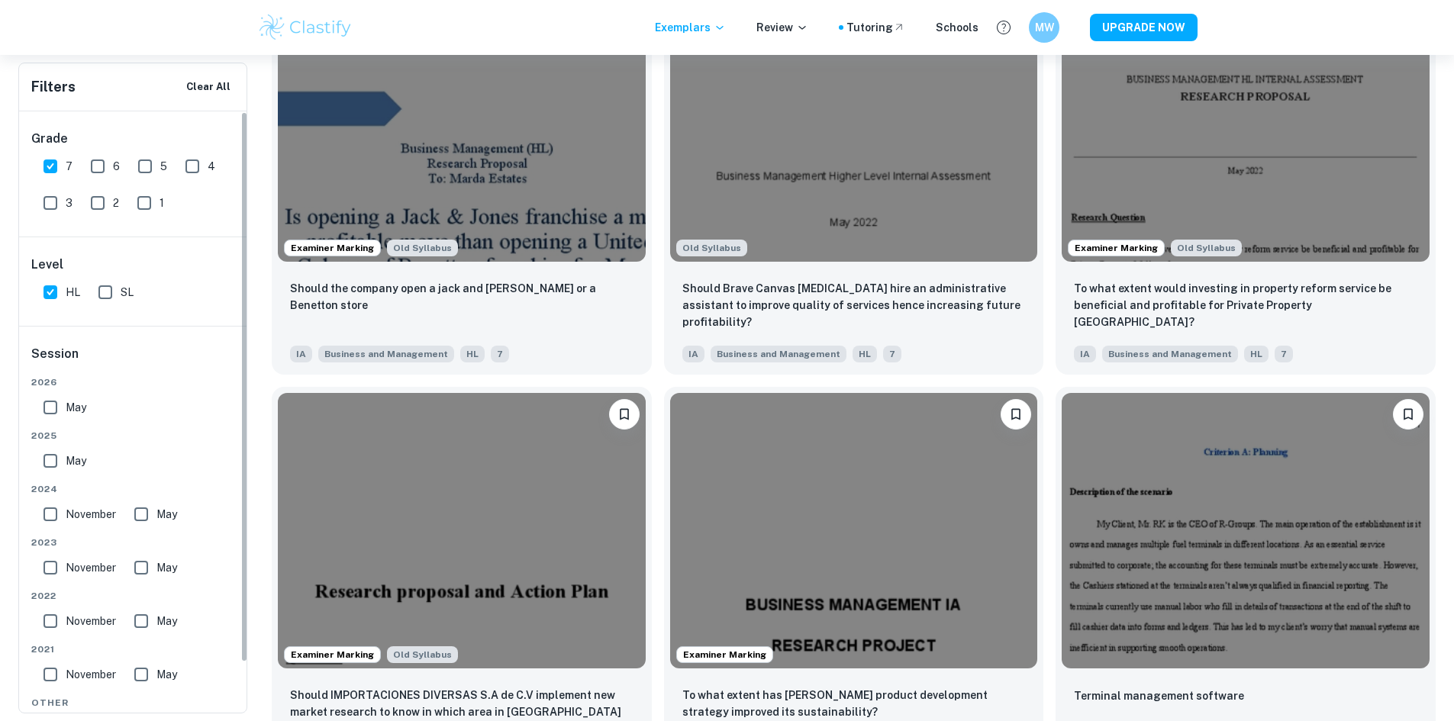
scroll to position [1527, 0]
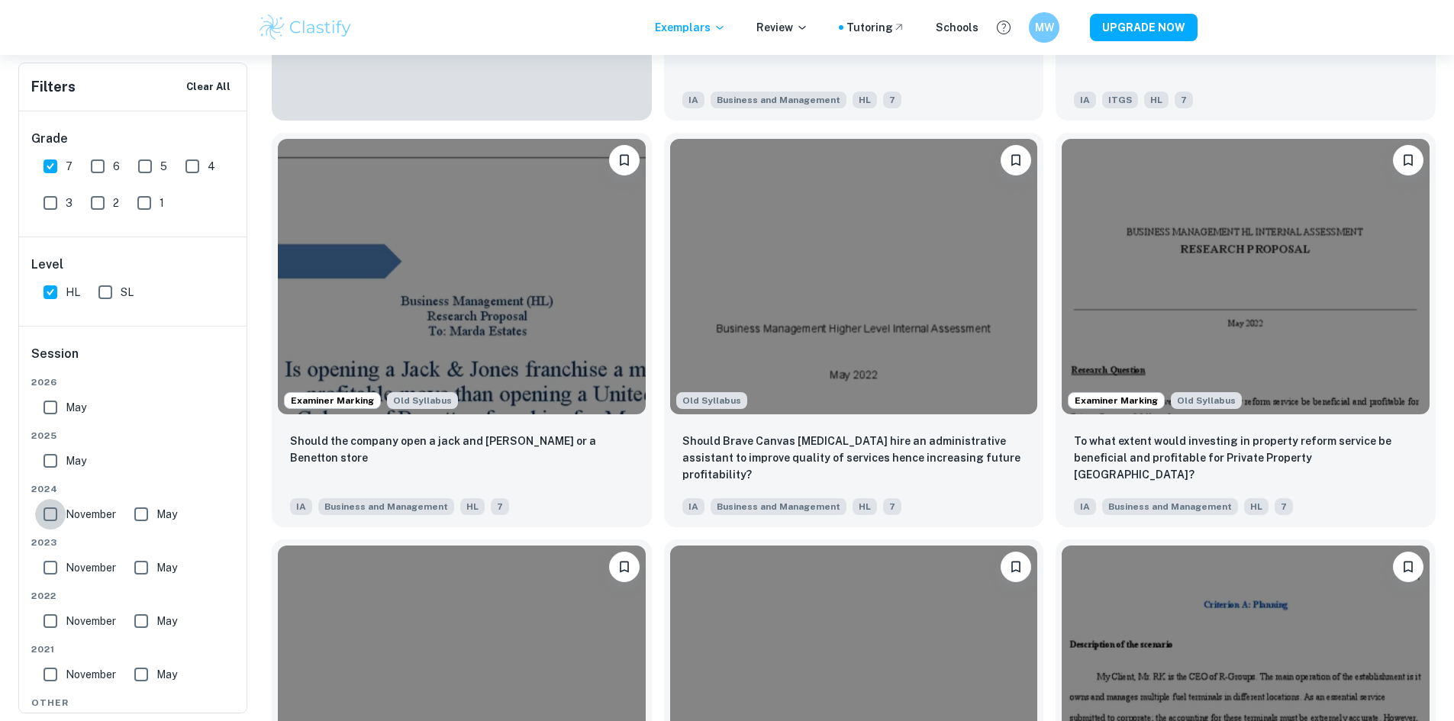
click at [49, 518] on input "November" at bounding box center [50, 514] width 31 height 31
checkbox input "true"
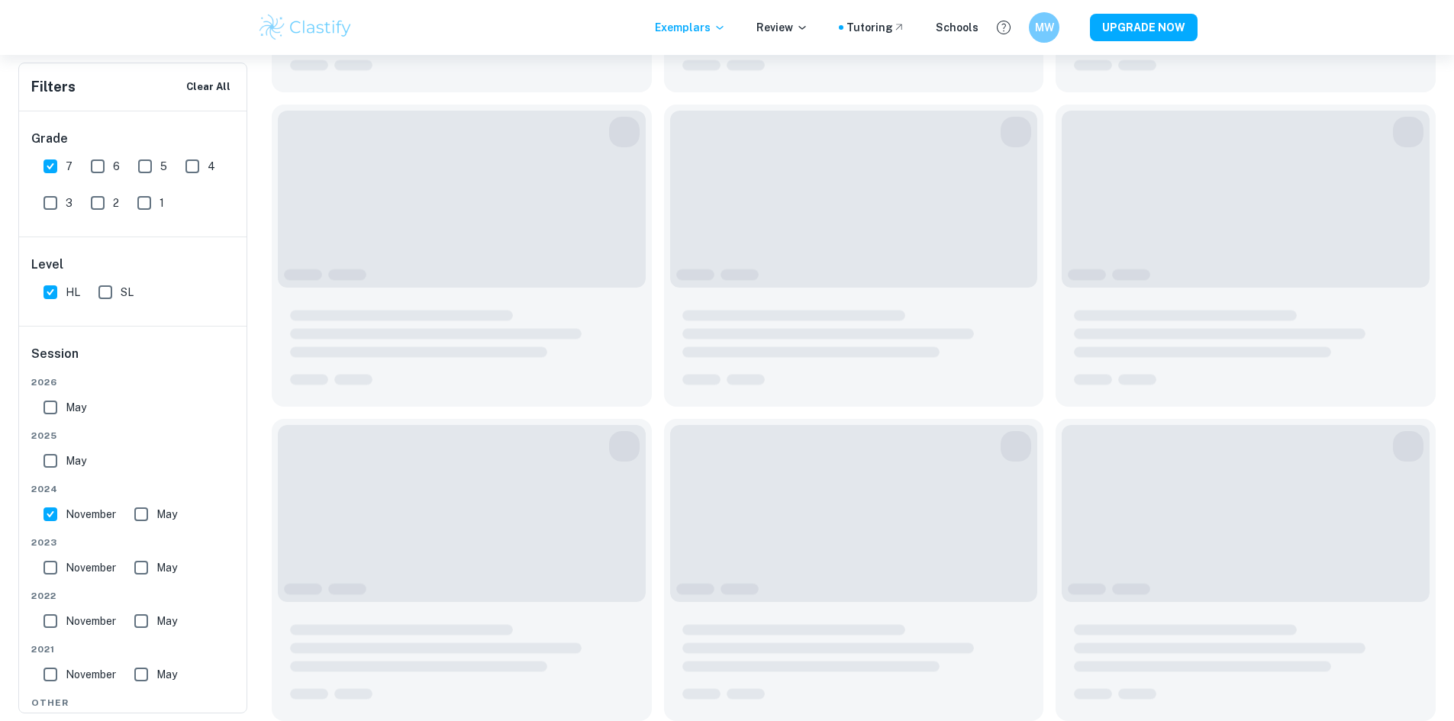
scroll to position [1063, 0]
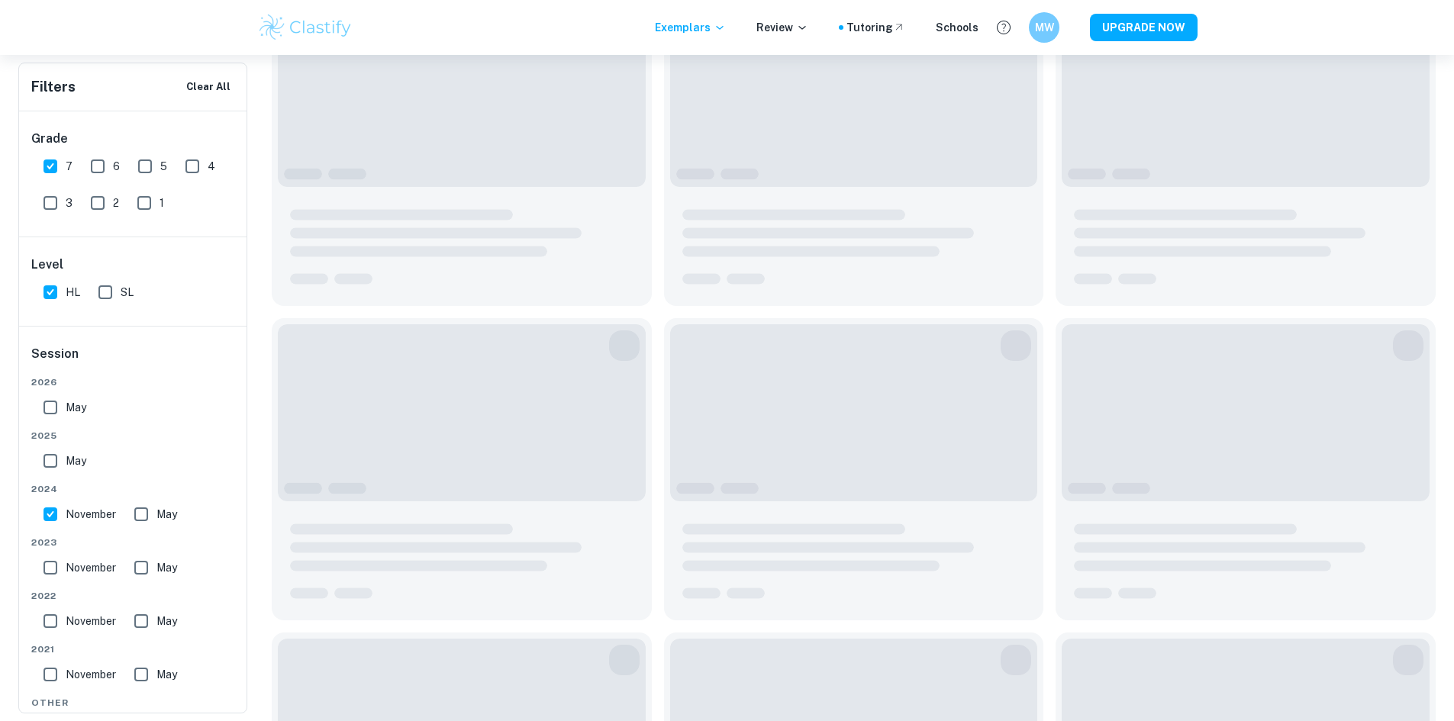
click at [147, 517] on input "May" at bounding box center [141, 514] width 31 height 31
checkbox input "true"
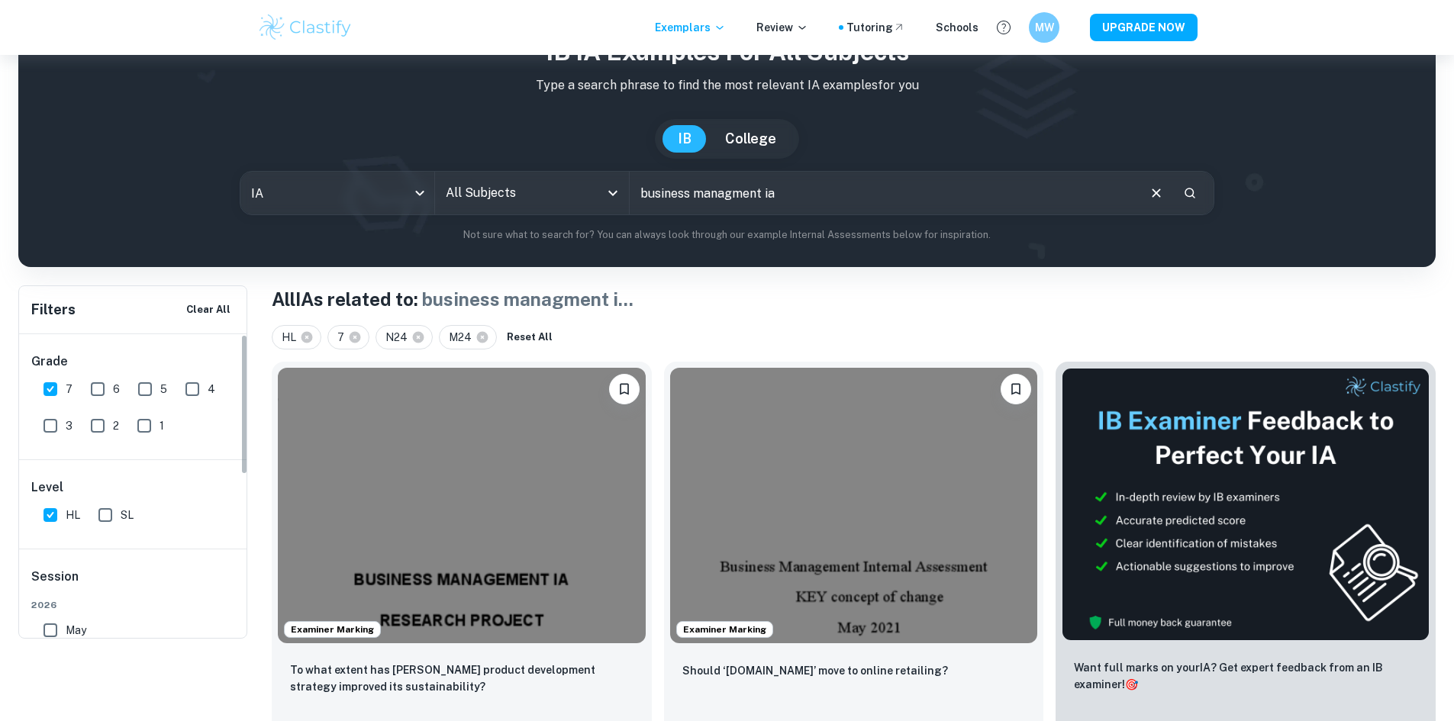
scroll to position [0, 0]
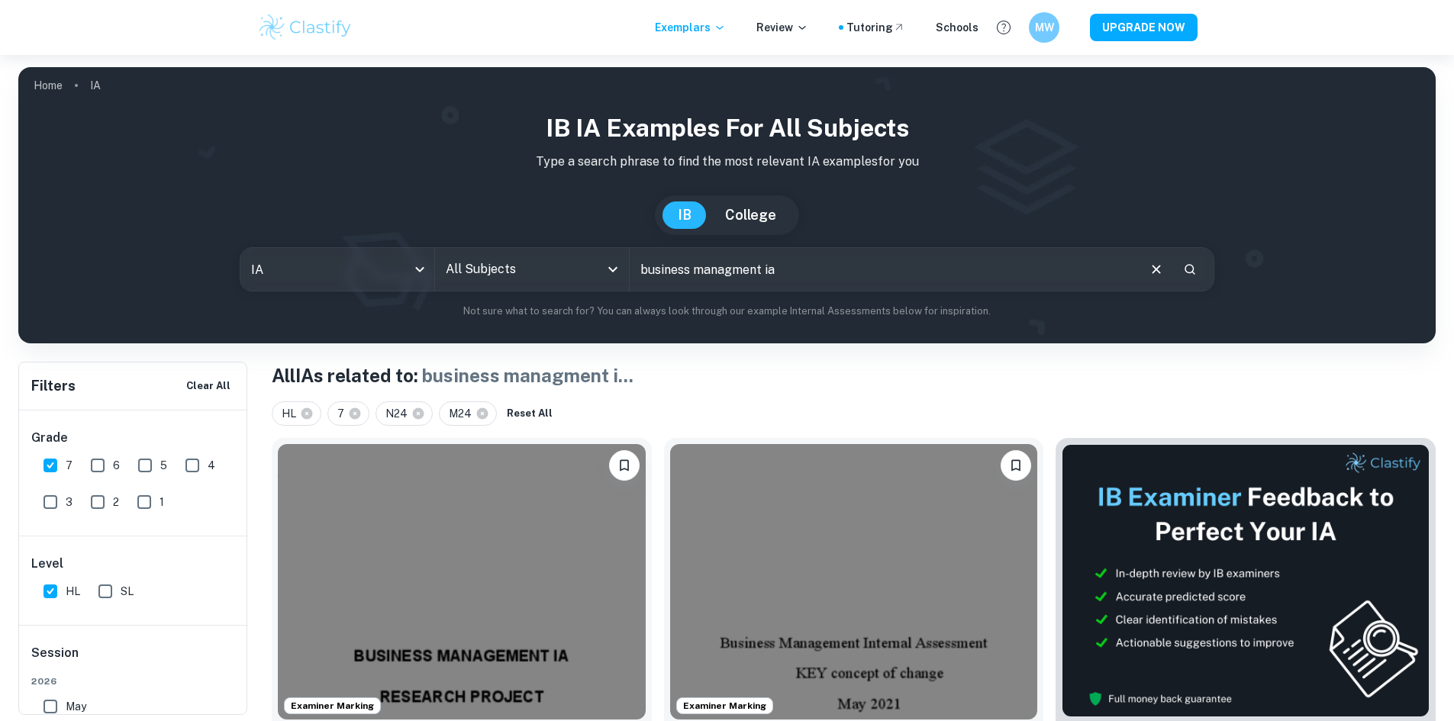
click at [518, 287] on div "All Subjects" at bounding box center [532, 269] width 194 height 43
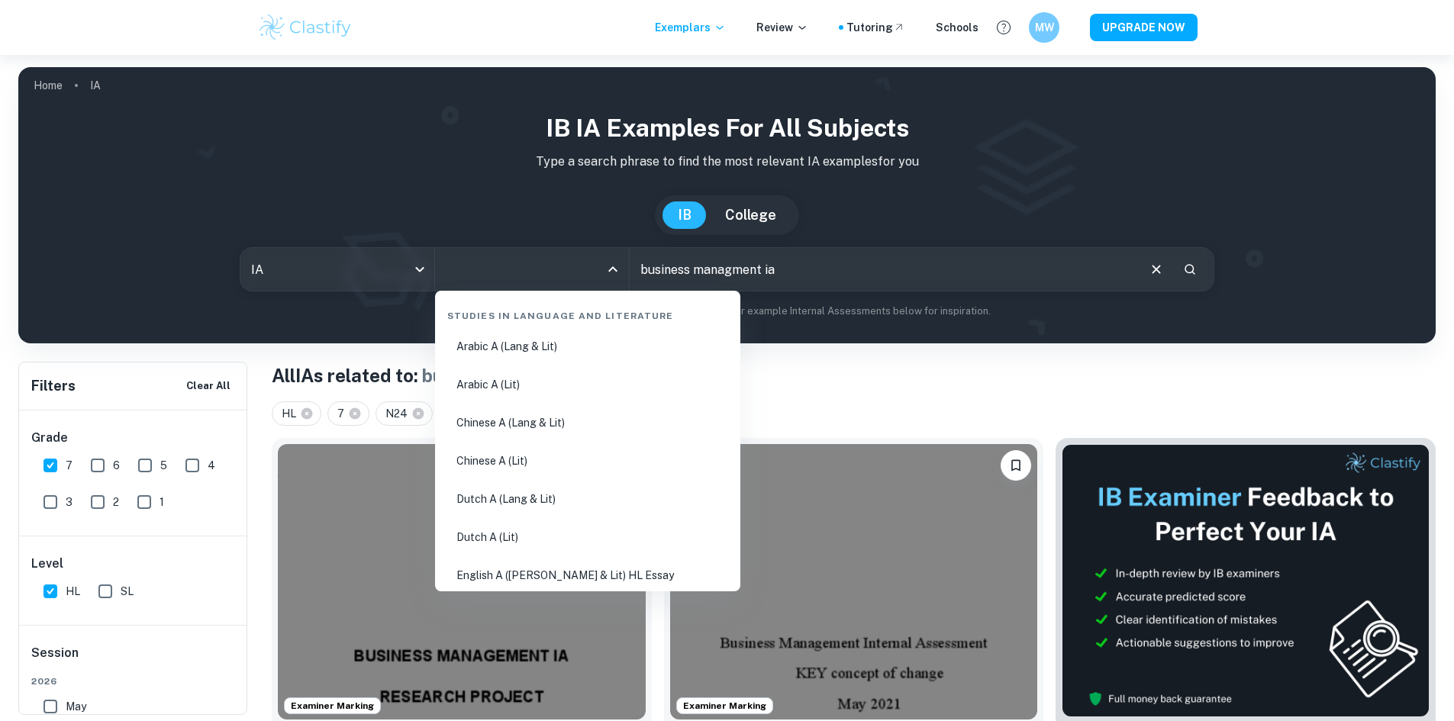
drag, startPoint x: 564, startPoint y: 278, endPoint x: 586, endPoint y: 273, distance: 22.6
click at [565, 278] on input "All Subjects" at bounding box center [520, 269] width 157 height 29
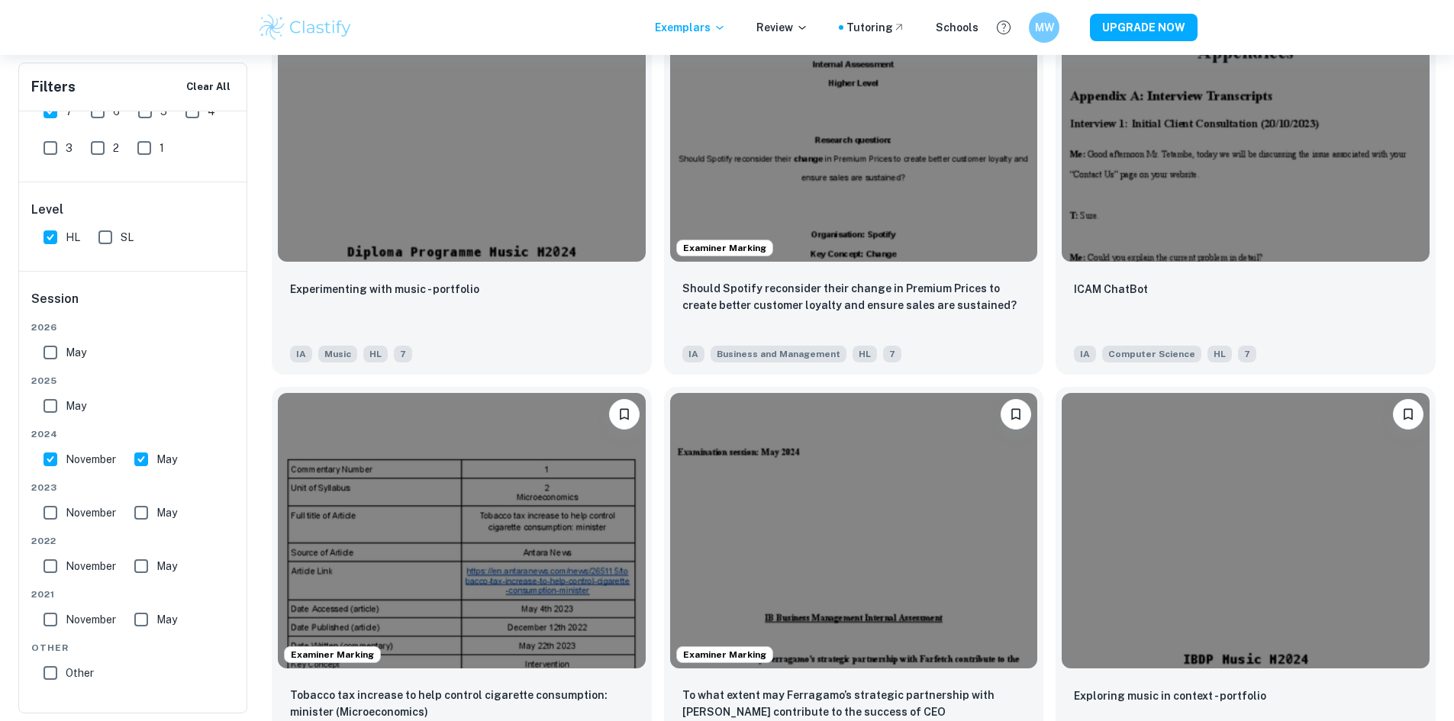
scroll to position [1756, 0]
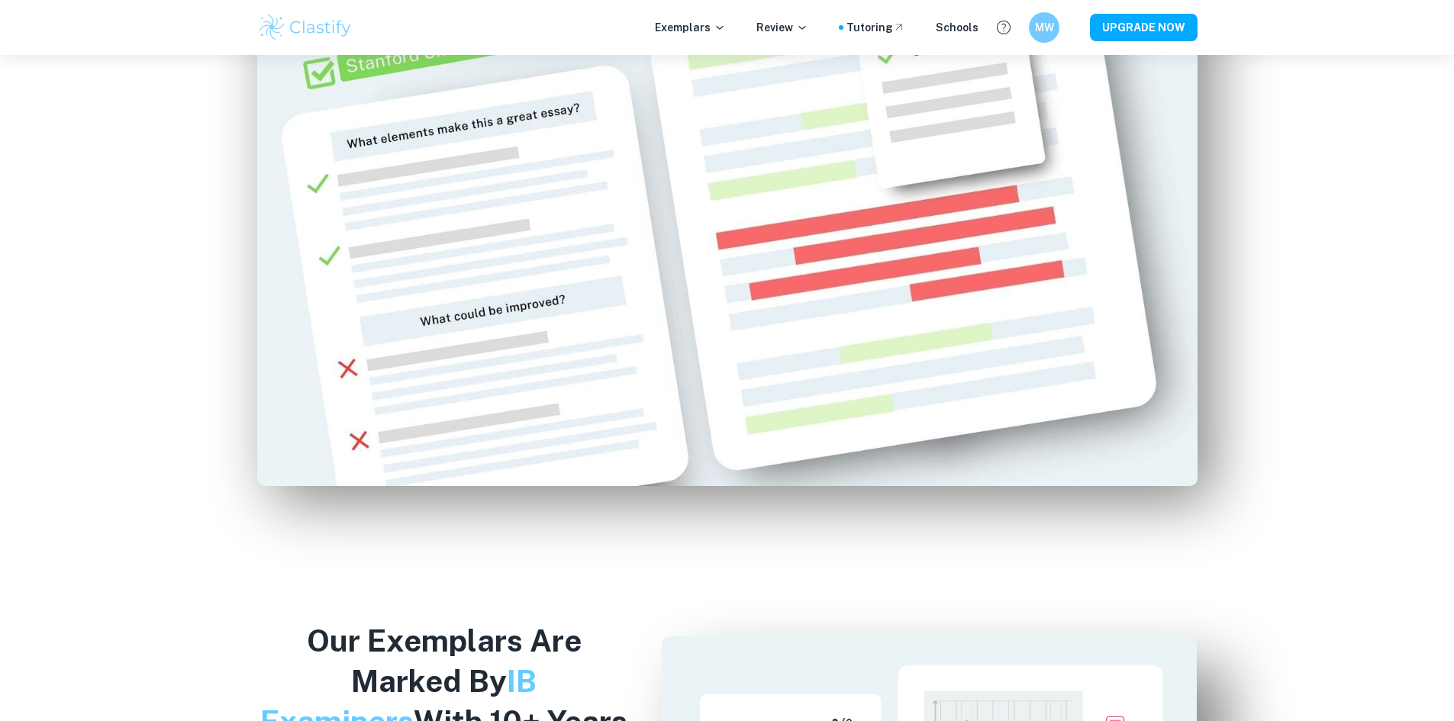
scroll to position [1163, 0]
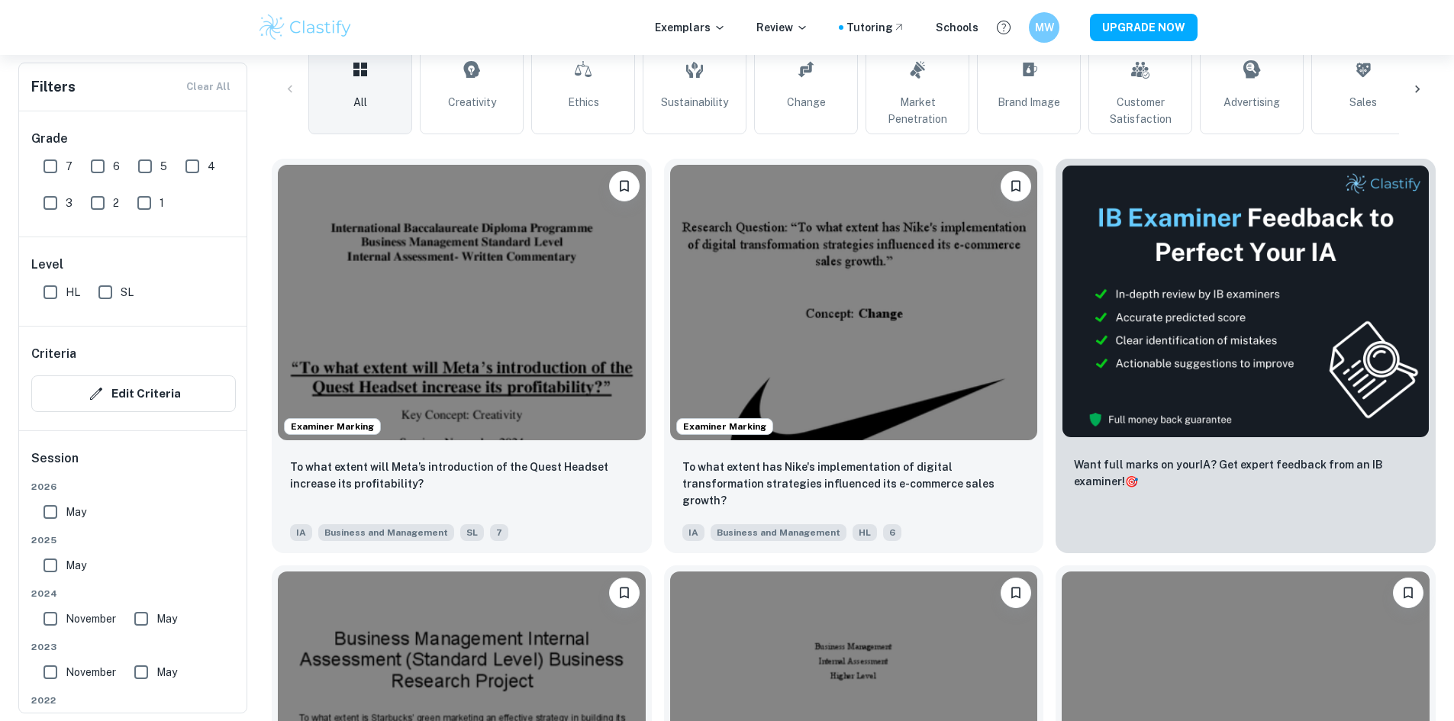
scroll to position [229, 0]
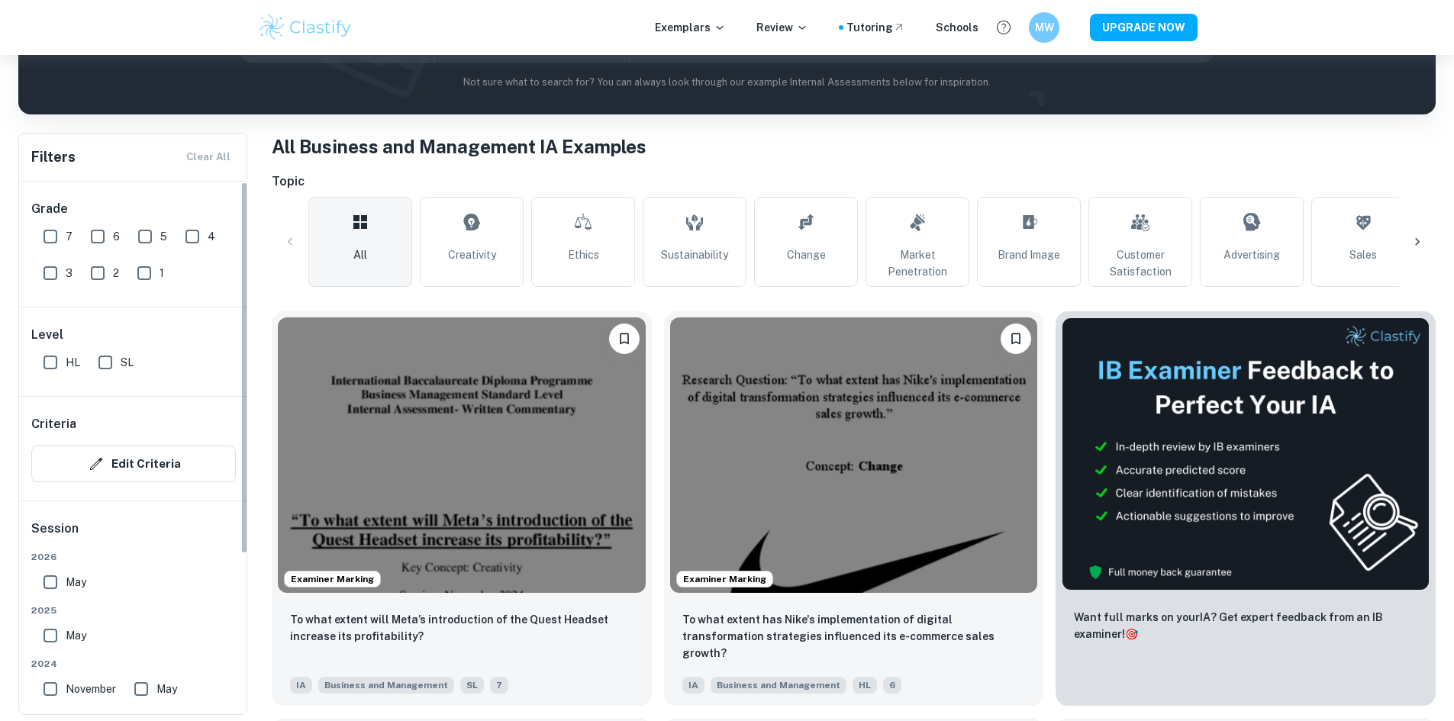
click at [59, 231] on input "7" at bounding box center [50, 236] width 31 height 31
checkbox input "true"
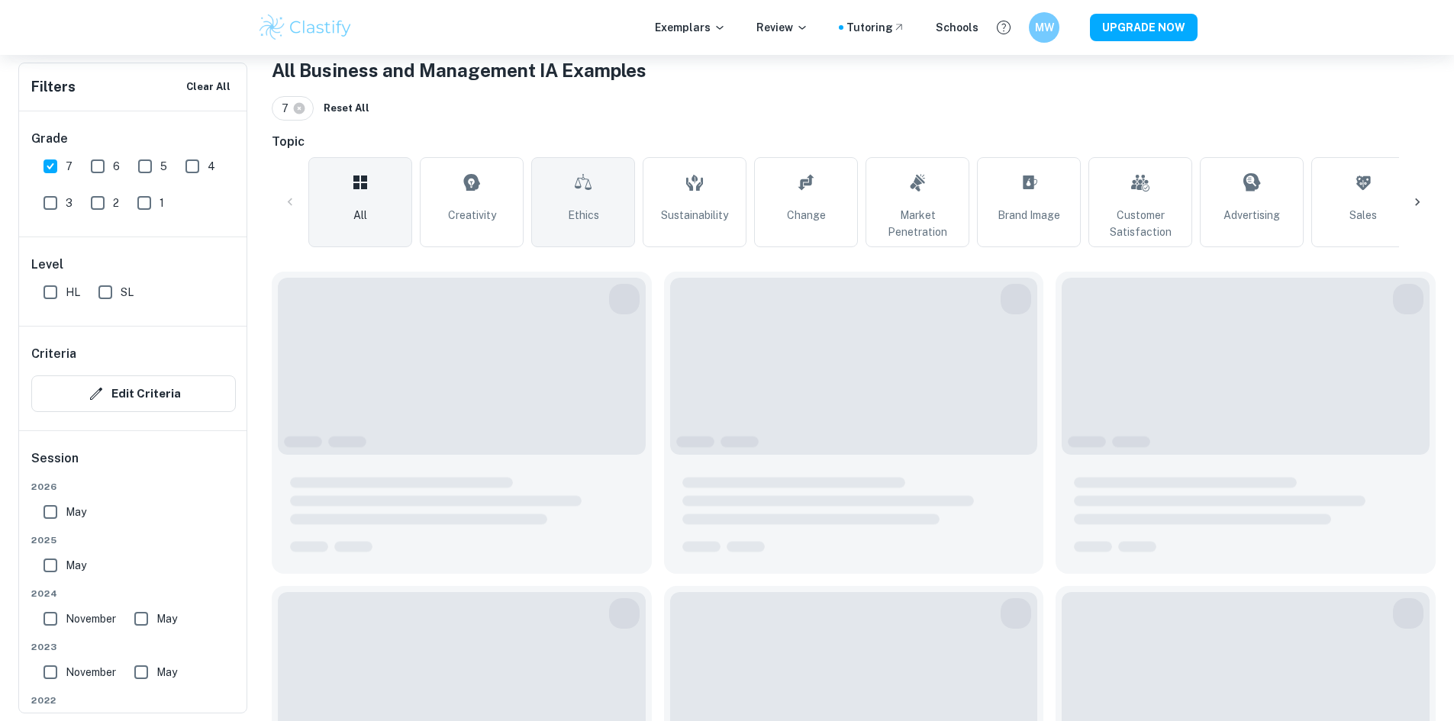
scroll to position [382, 0]
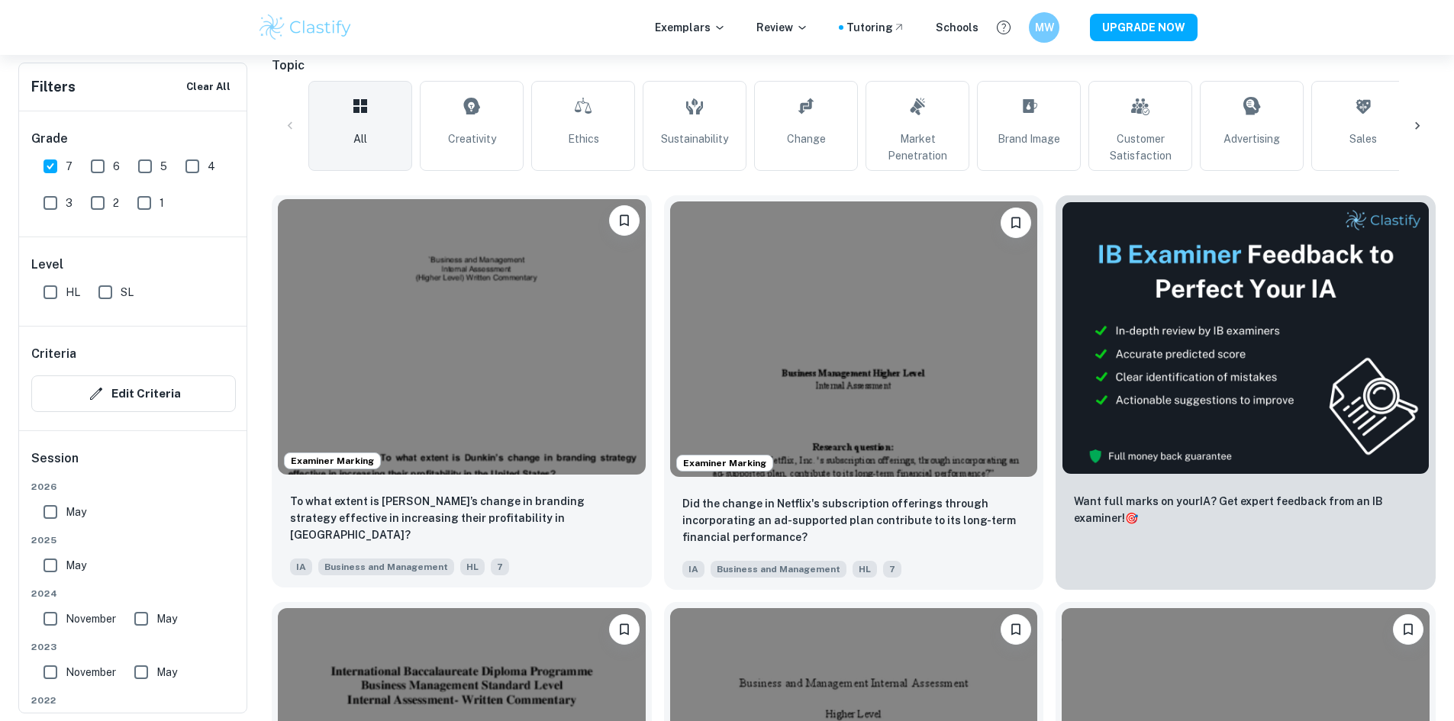
click at [437, 294] on img at bounding box center [462, 337] width 368 height 276
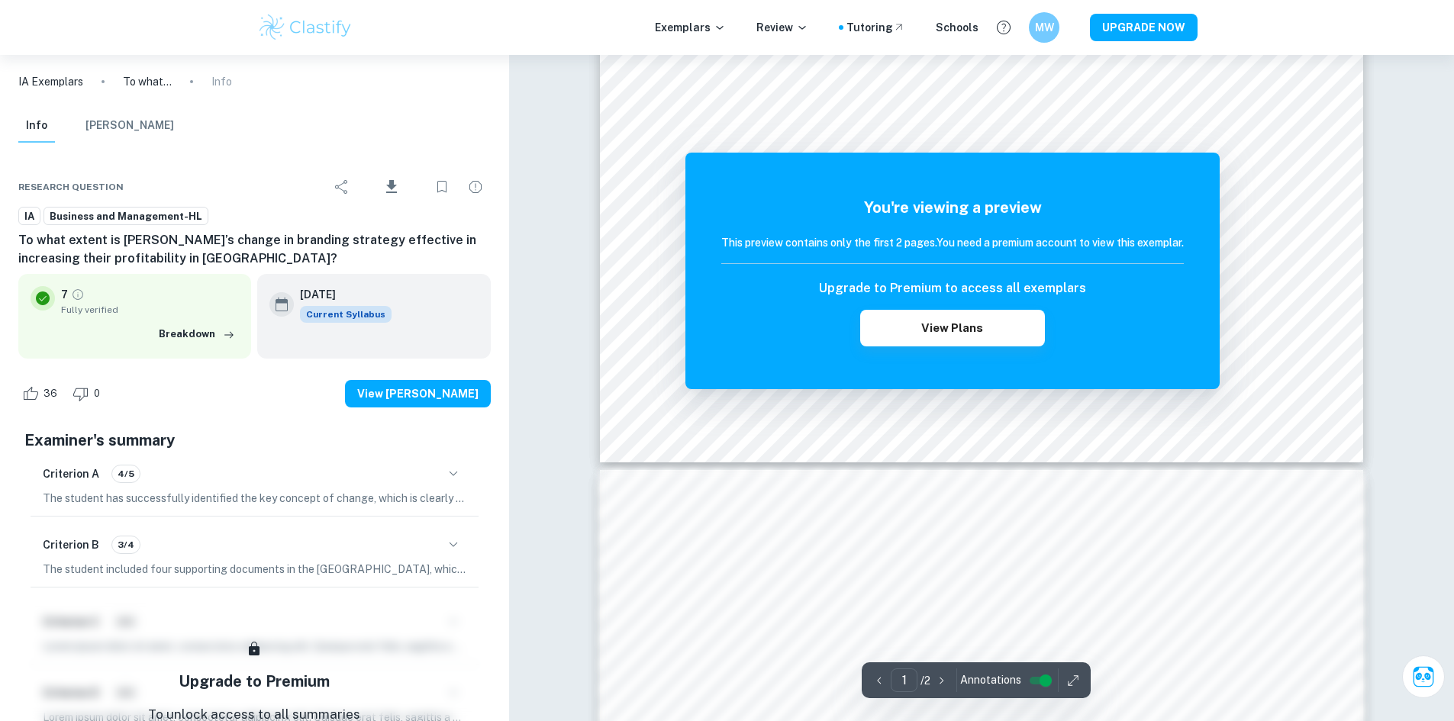
scroll to position [992, 0]
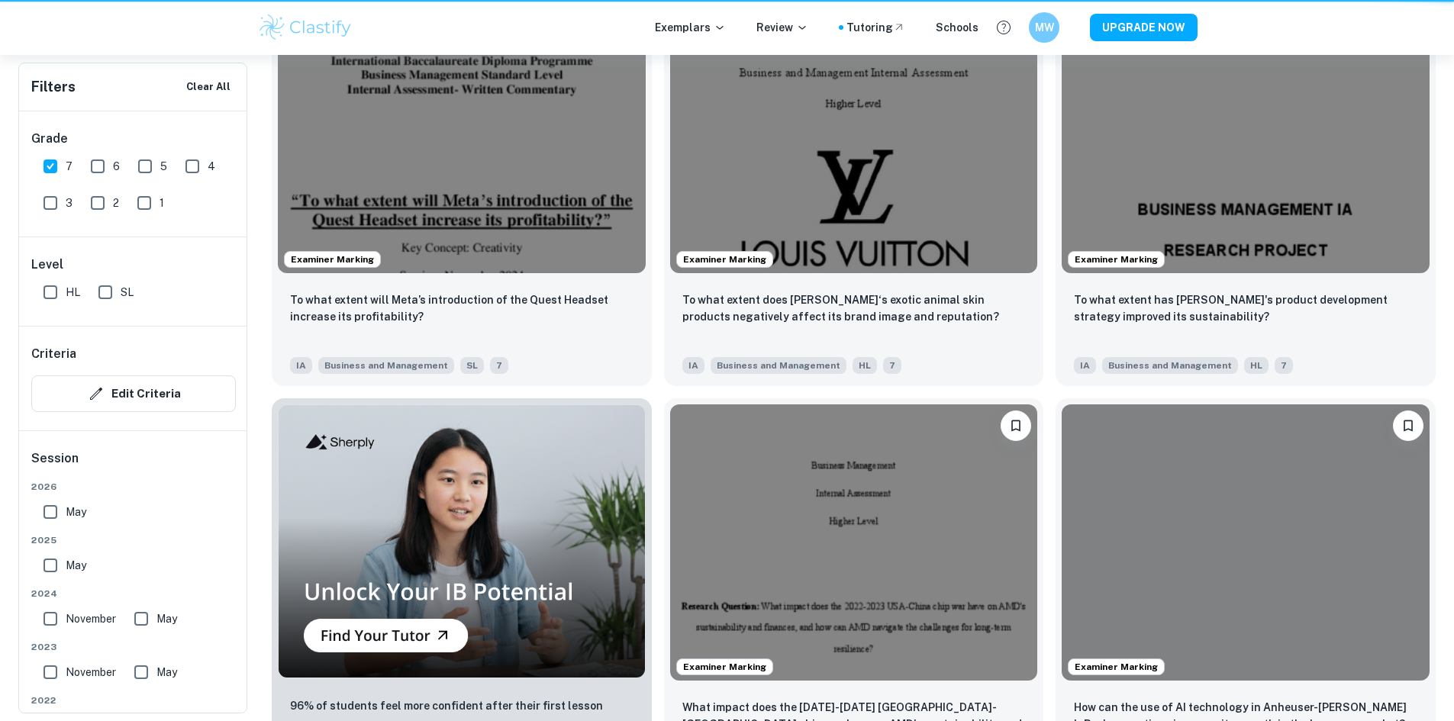
scroll to position [382, 0]
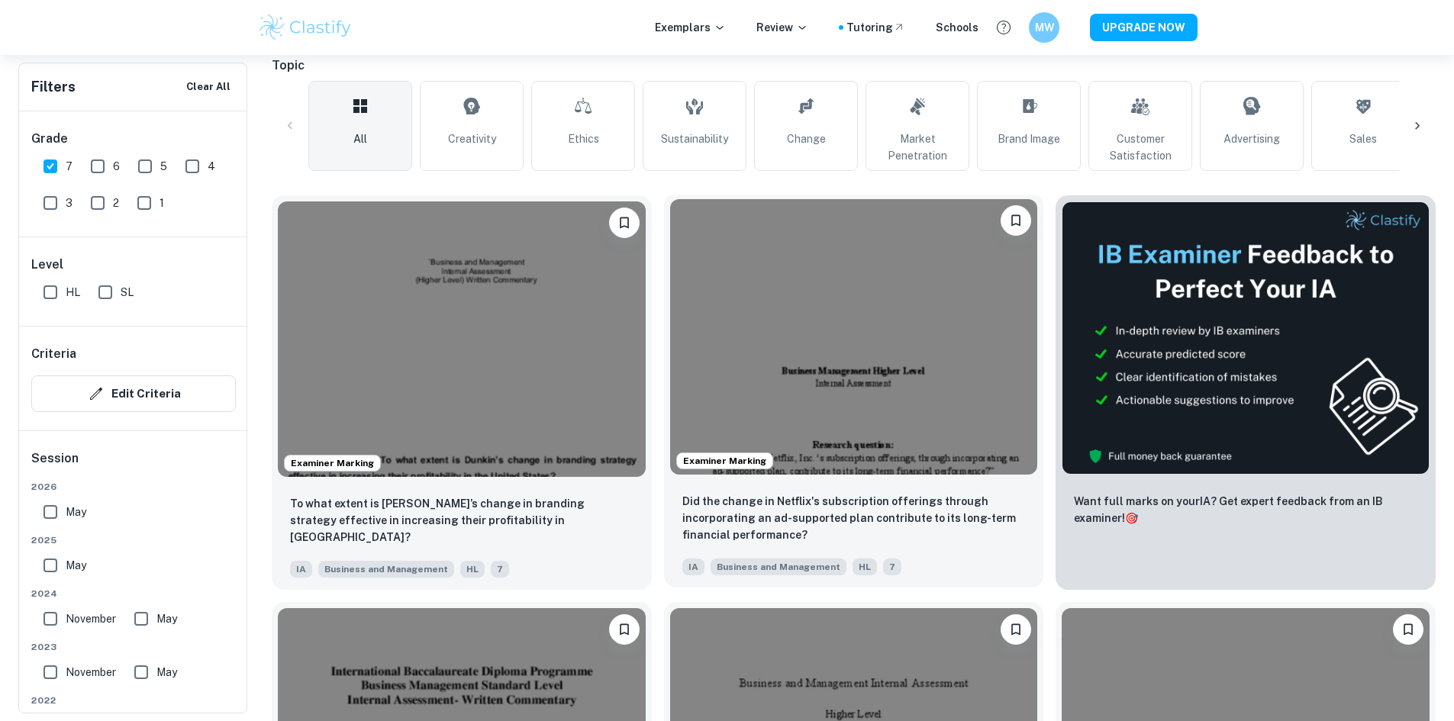
click at [670, 295] on img at bounding box center [854, 337] width 368 height 276
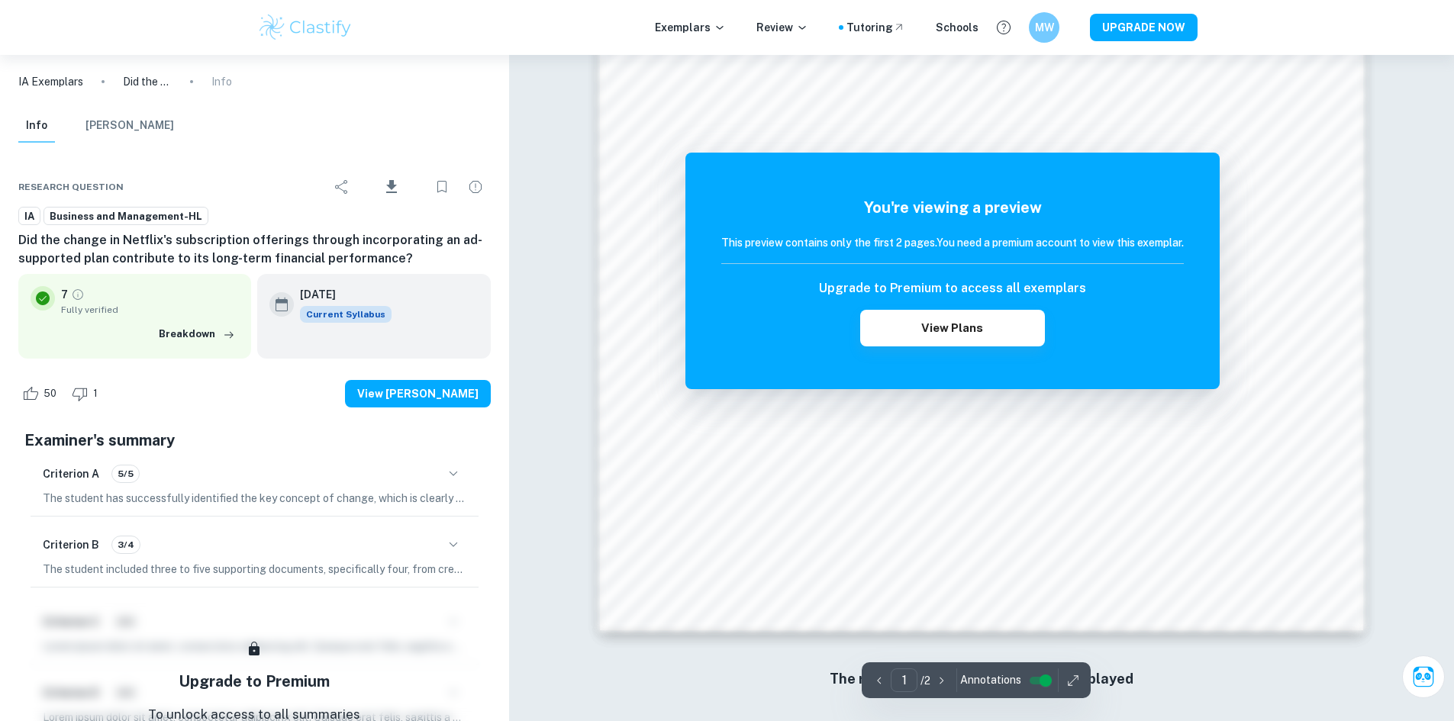
scroll to position [1617, 0]
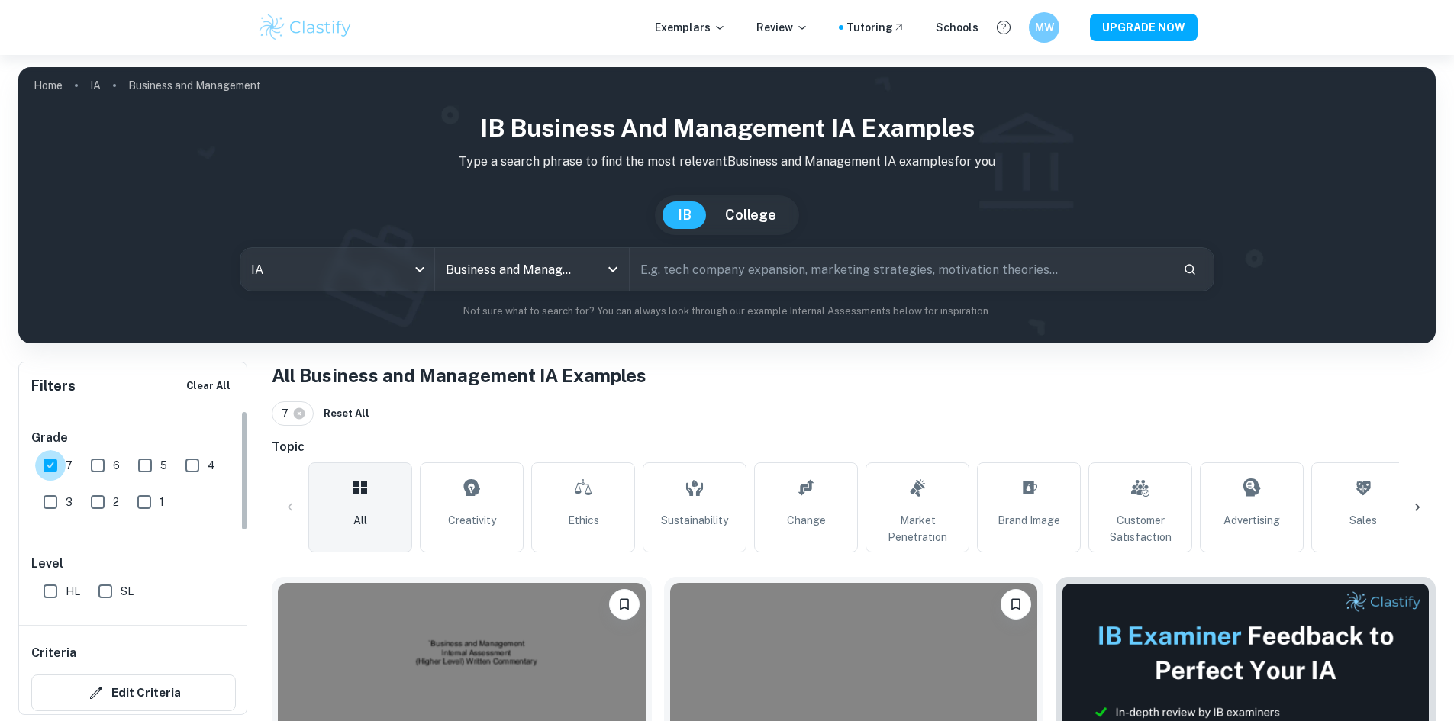
click at [60, 463] on input "7" at bounding box center [50, 465] width 31 height 31
checkbox input "false"
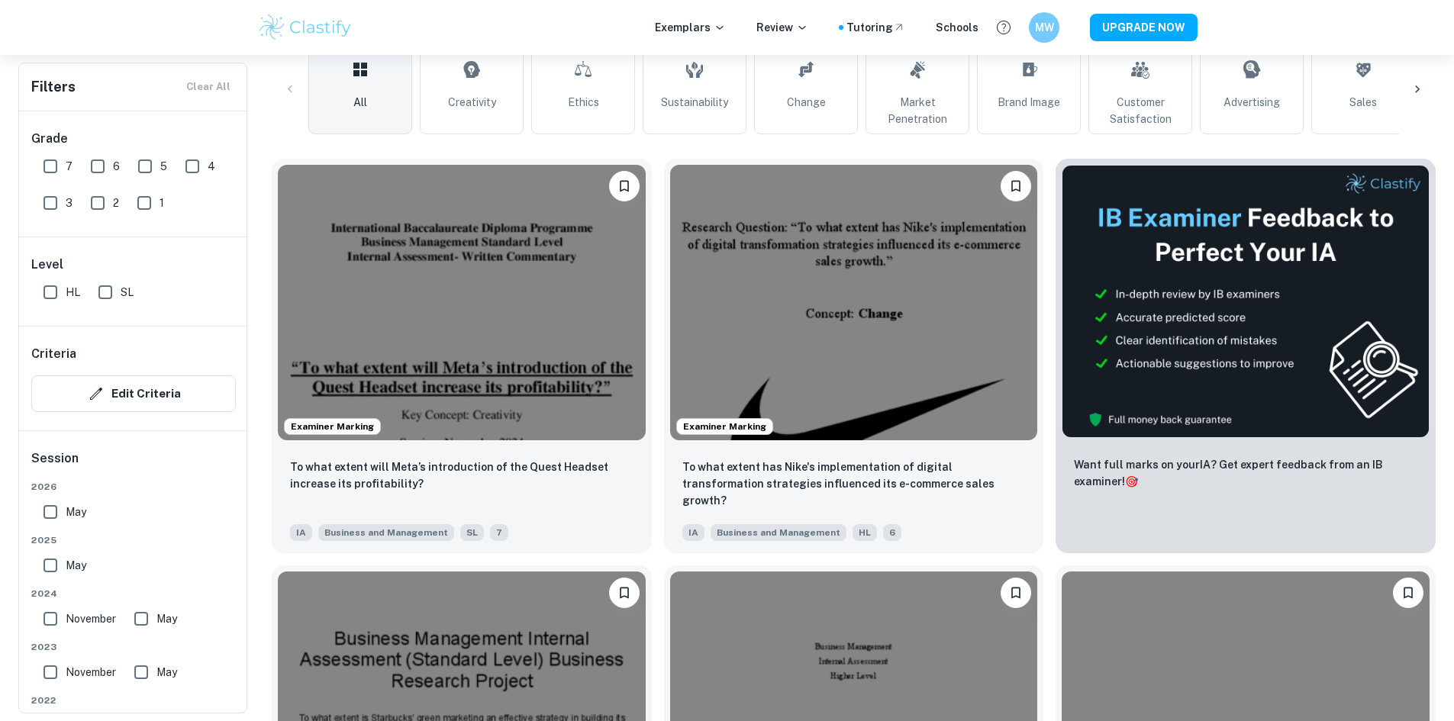
scroll to position [305, 0]
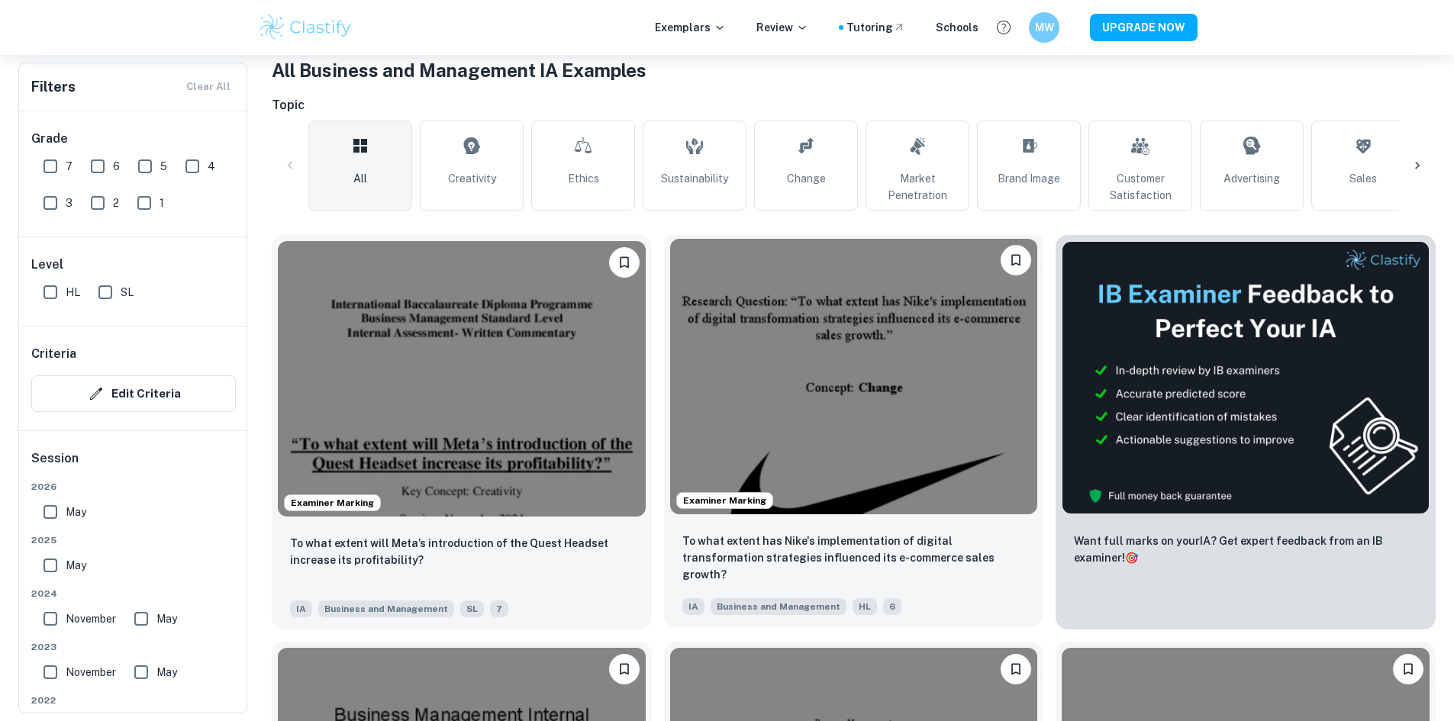
click at [705, 268] on img at bounding box center [854, 377] width 368 height 276
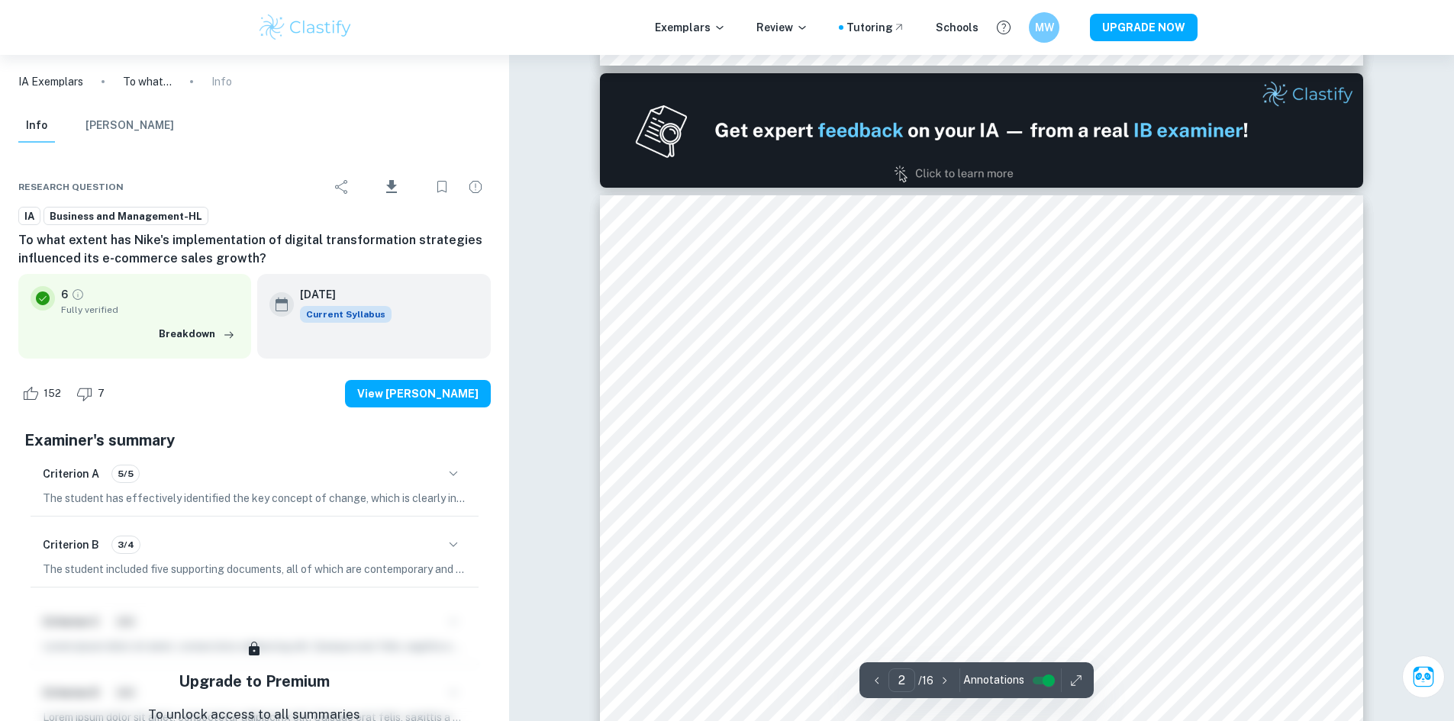
type input "1"
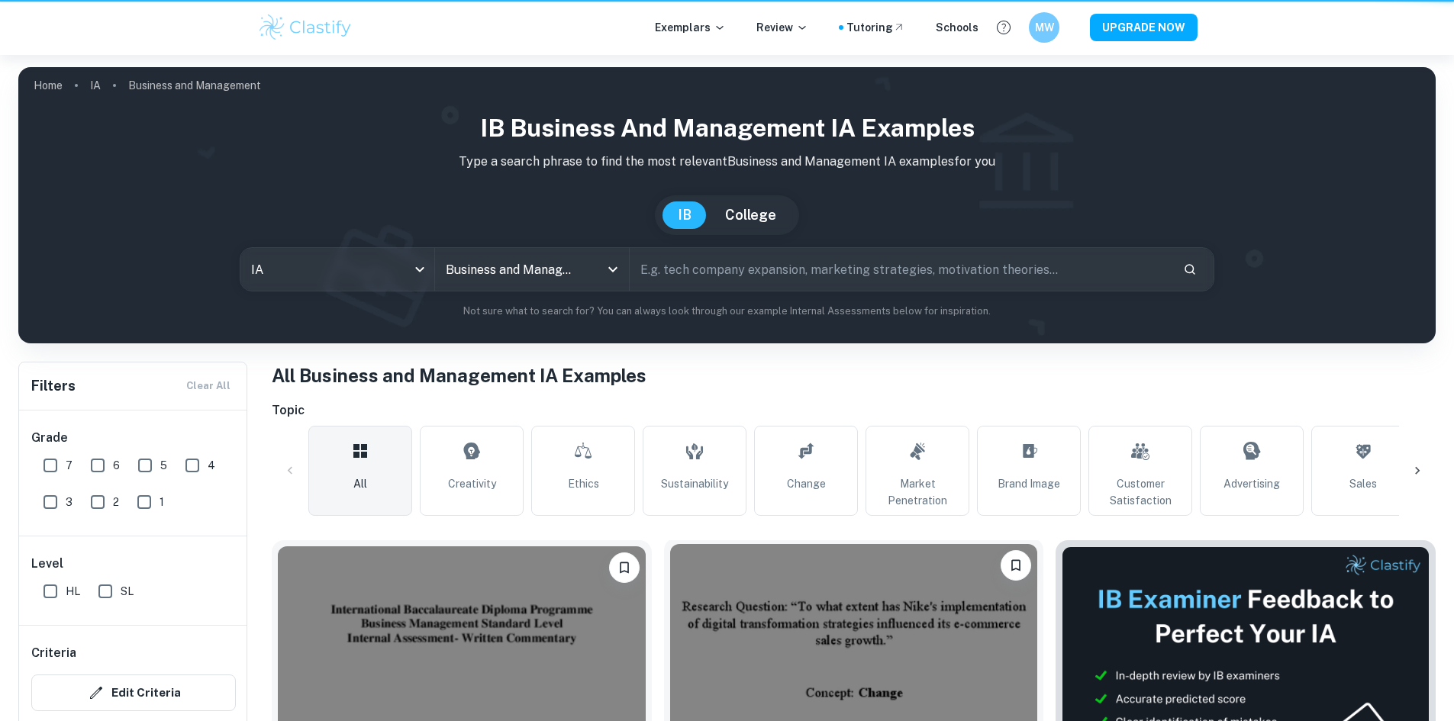
scroll to position [305, 0]
